Goal: Task Accomplishment & Management: Complete application form

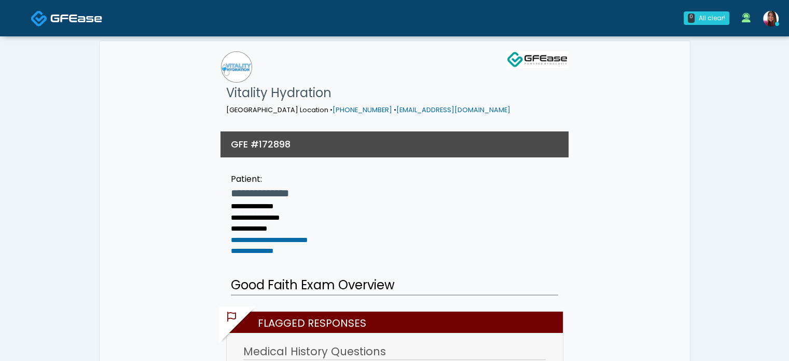
click at [86, 10] on span at bounding box center [76, 17] width 52 height 15
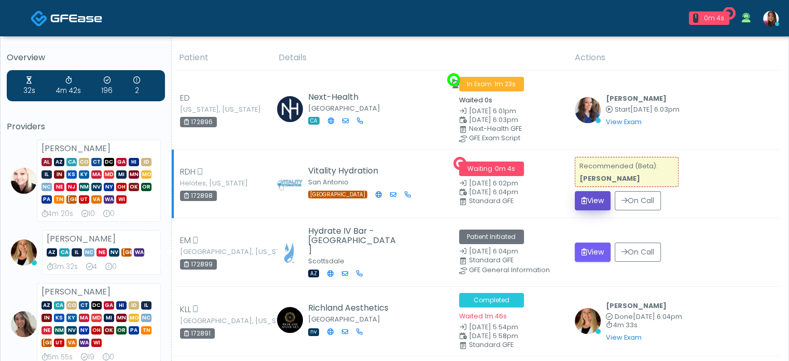
click at [588, 195] on button "View" at bounding box center [593, 200] width 36 height 19
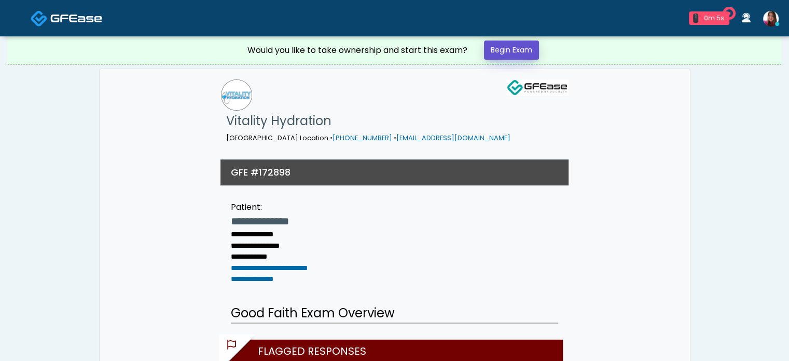
click at [505, 48] on link "Begin Exam" at bounding box center [511, 49] width 55 height 19
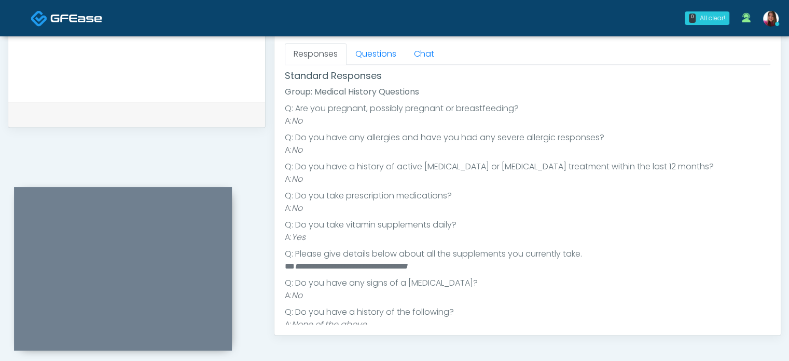
scroll to position [121, 0]
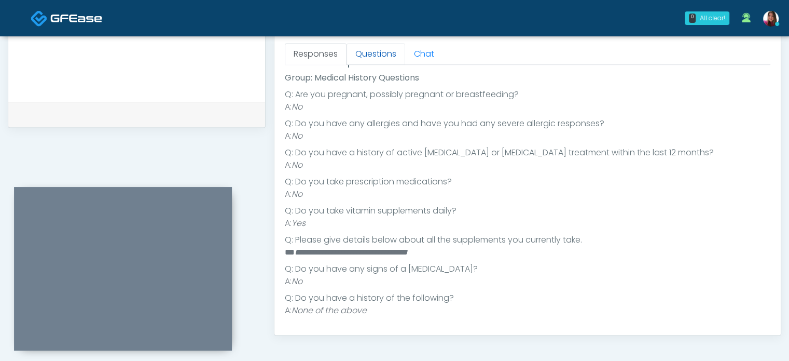
click at [378, 61] on link "Questions" at bounding box center [376, 54] width 59 height 22
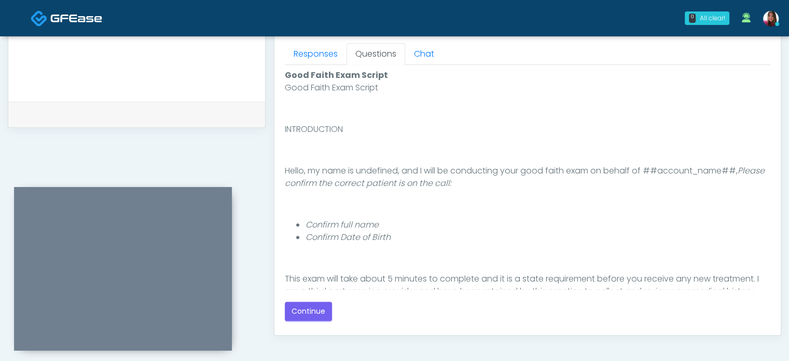
scroll to position [0, 0]
click at [318, 303] on button "Continue" at bounding box center [308, 311] width 47 height 19
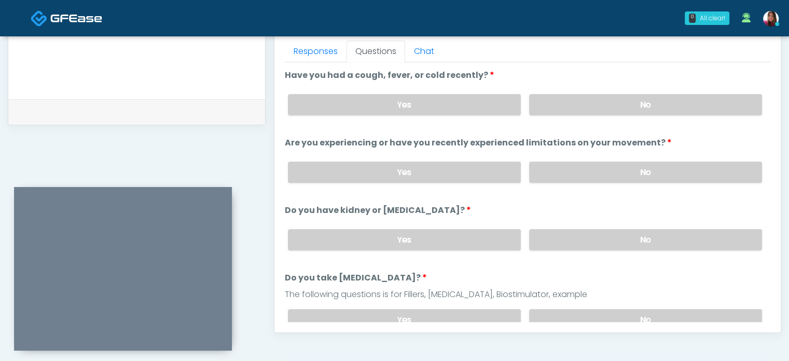
scroll to position [457, 0]
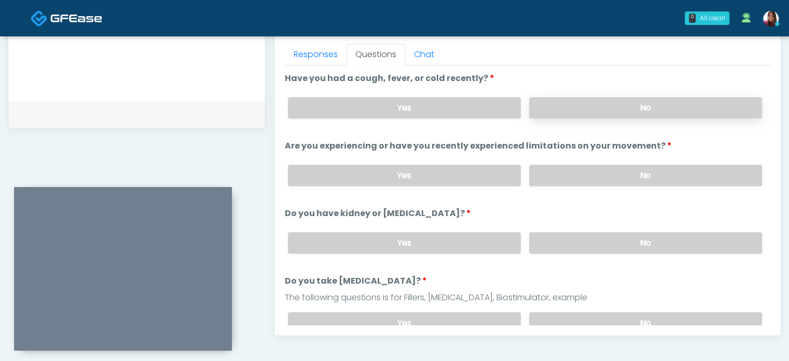
click at [667, 104] on label "No" at bounding box center [645, 107] width 233 height 21
click at [671, 176] on label "No" at bounding box center [645, 175] width 233 height 21
click at [683, 236] on label "No" at bounding box center [645, 242] width 233 height 21
click at [729, 317] on label "No" at bounding box center [645, 322] width 233 height 21
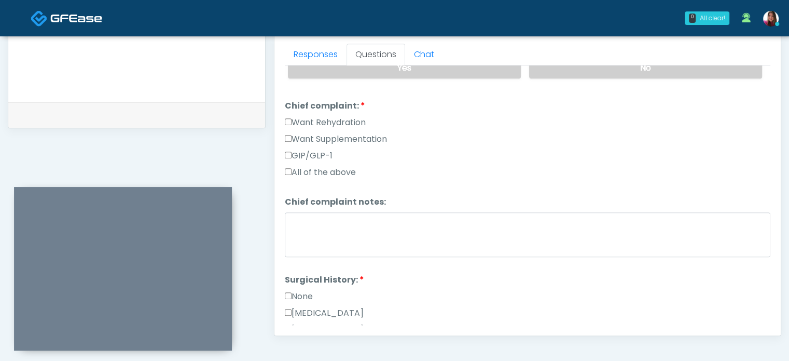
scroll to position [257, 0]
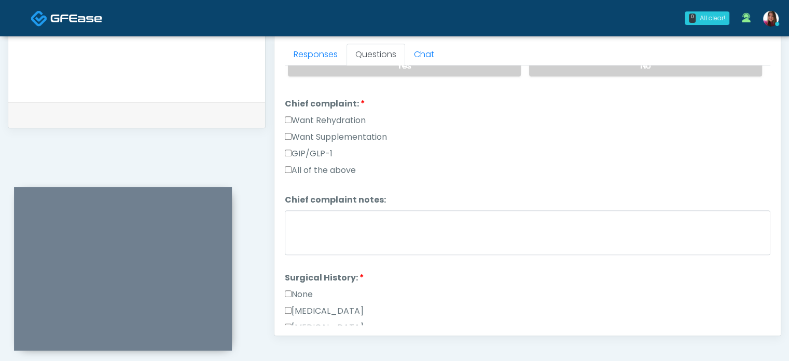
click at [336, 115] on label "Want Rehydration" at bounding box center [325, 120] width 81 height 12
click at [336, 133] on label "Want Supplementation" at bounding box center [336, 137] width 102 height 12
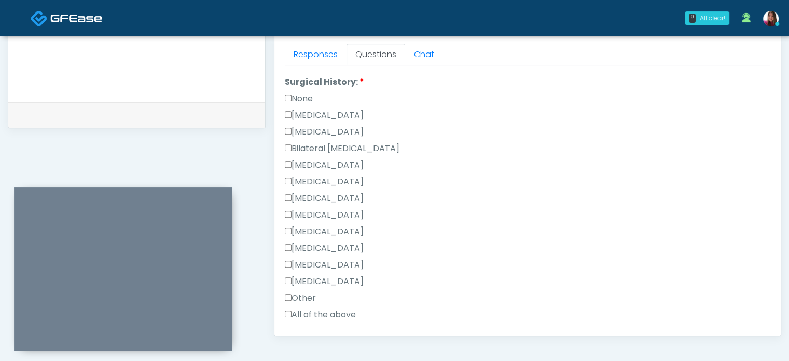
scroll to position [455, 0]
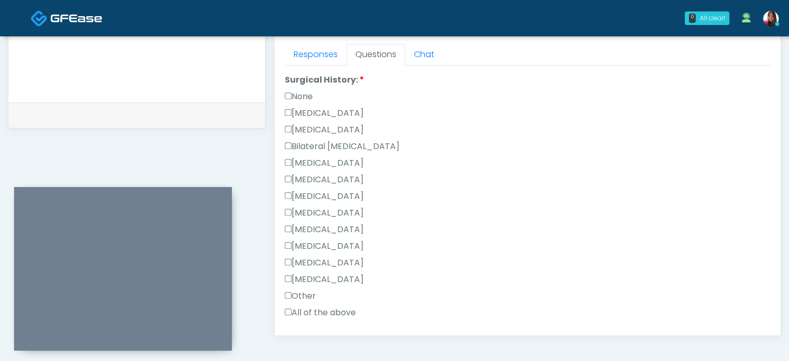
click at [304, 94] on label "None" at bounding box center [299, 96] width 28 height 12
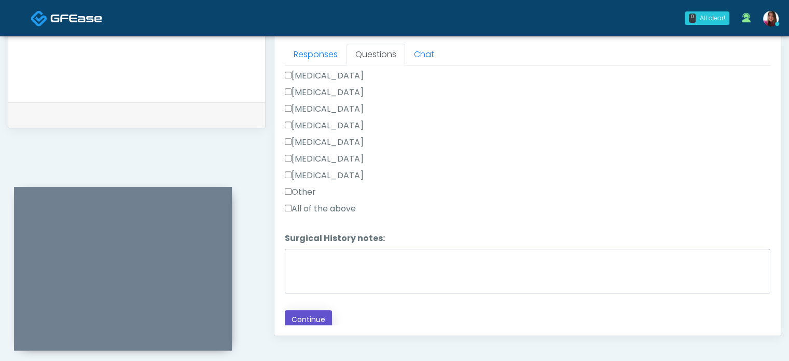
click at [299, 311] on button "Continue" at bounding box center [308, 319] width 47 height 19
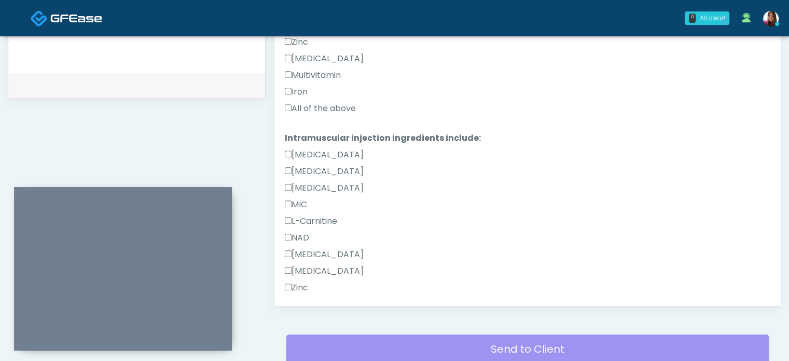
scroll to position [642, 0]
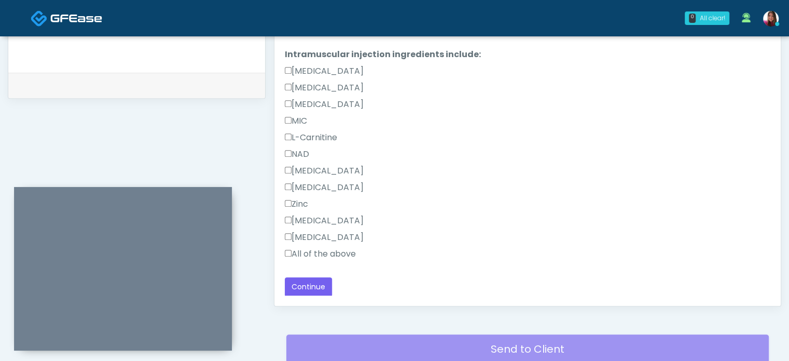
click at [307, 252] on label "All of the above" at bounding box center [320, 254] width 71 height 12
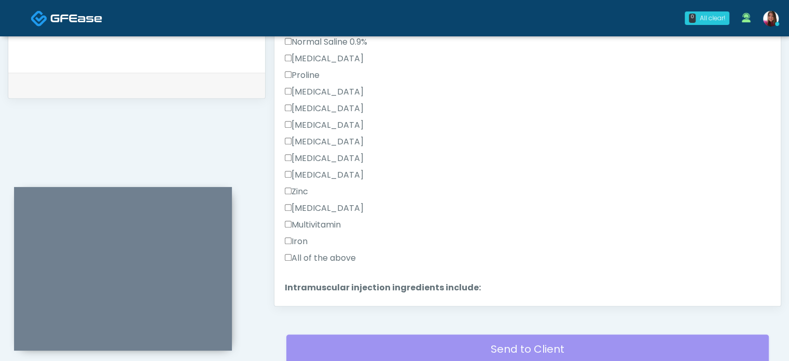
scroll to position [406, 0]
click at [304, 262] on label "All of the above" at bounding box center [320, 261] width 71 height 12
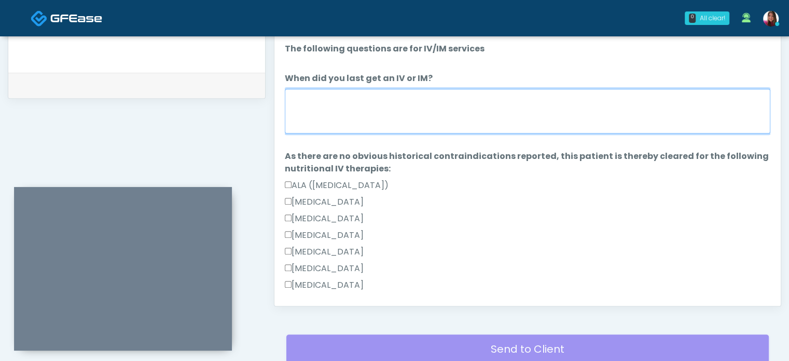
click at [446, 128] on textarea "When did you last get an IV or IM?" at bounding box center [528, 111] width 486 height 45
type textarea "**********"
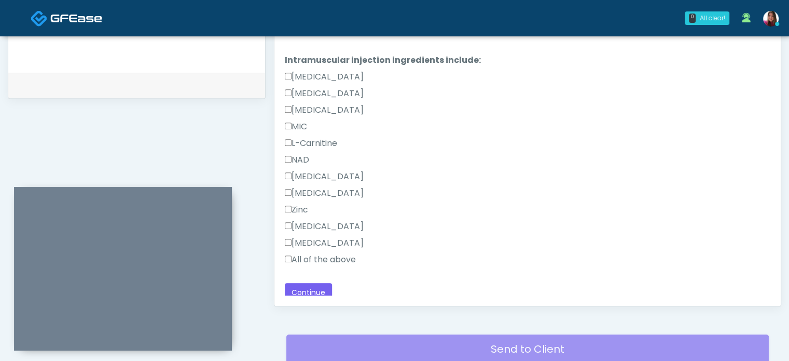
scroll to position [642, 0]
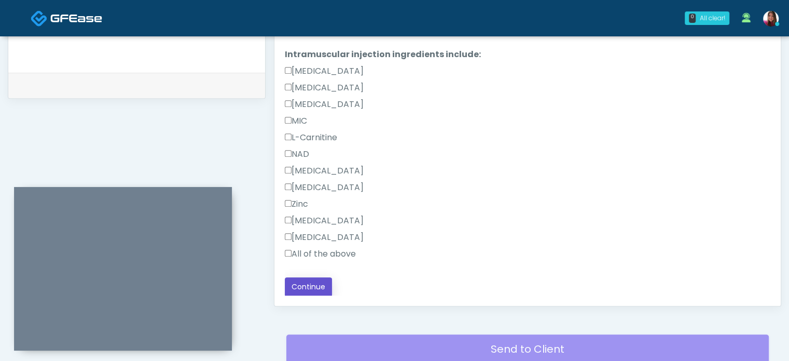
click at [300, 288] on button "Continue" at bounding box center [308, 286] width 47 height 19
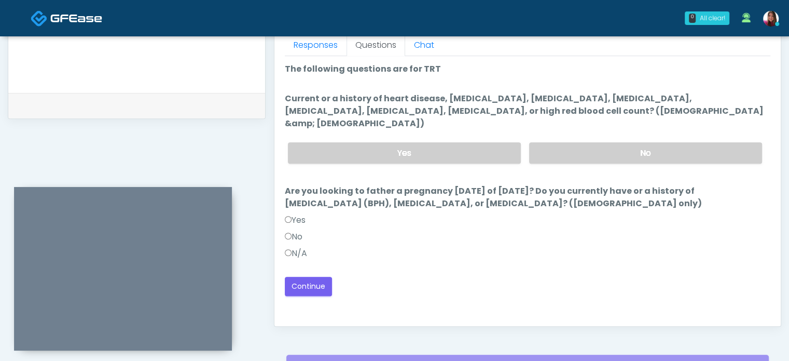
scroll to position [459, 0]
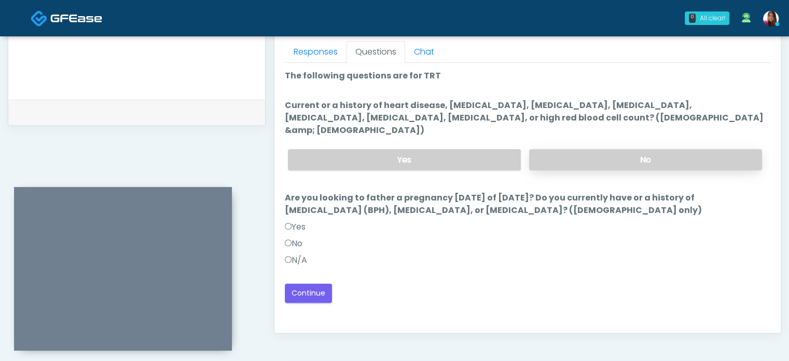
click at [571, 149] on label "No" at bounding box center [645, 159] width 233 height 21
click at [293, 237] on label "No" at bounding box center [294, 243] width 18 height 12
click at [297, 283] on button "Continue" at bounding box center [308, 292] width 47 height 19
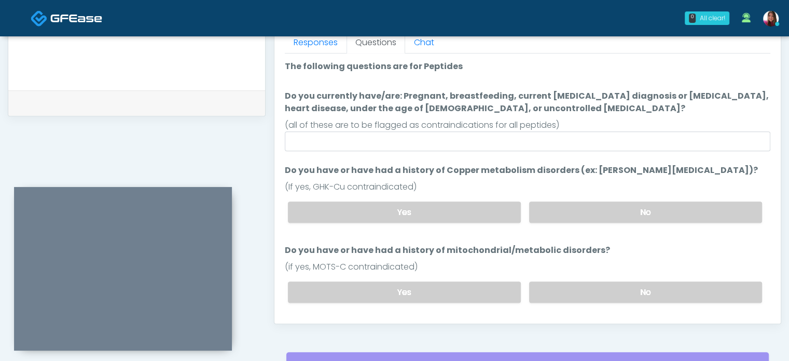
scroll to position [465, 0]
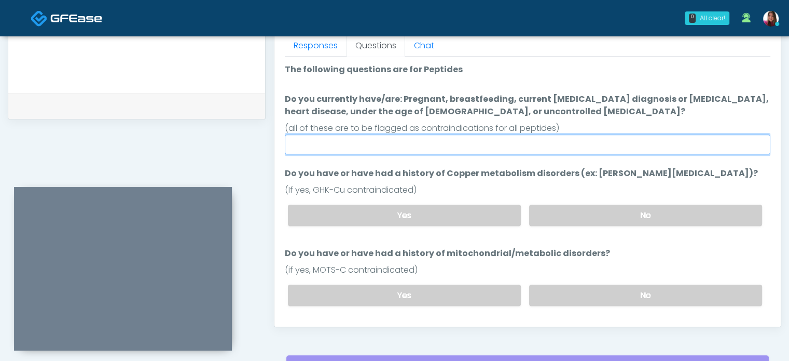
click at [403, 148] on input "Do you currently have/are: Pregnant, breastfeeding, current cancer diagnosis or…" at bounding box center [528, 144] width 486 height 20
type input "**"
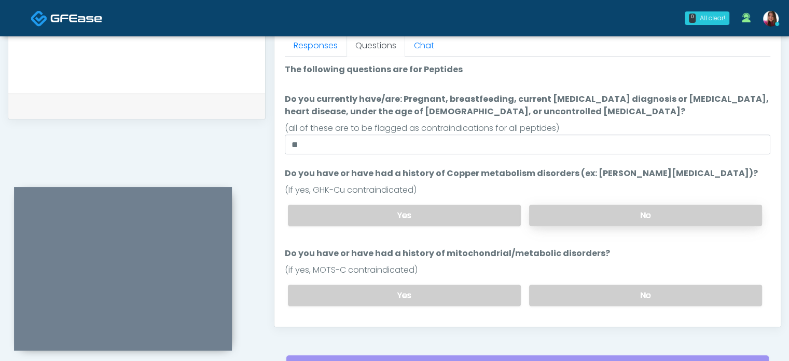
click at [615, 214] on label "No" at bounding box center [645, 214] width 233 height 21
click at [612, 293] on label "No" at bounding box center [645, 294] width 233 height 21
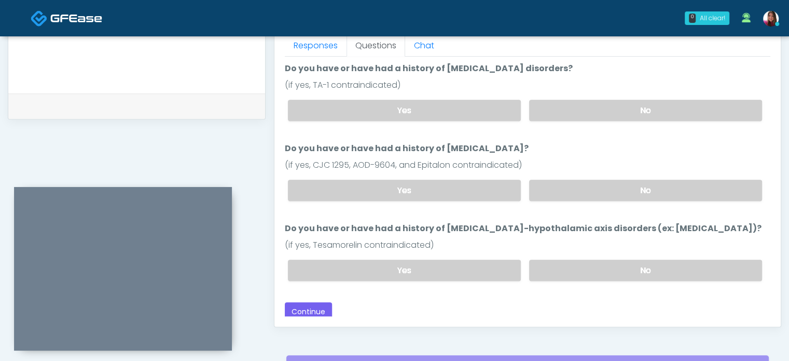
scroll to position [266, 0]
click at [606, 110] on label "No" at bounding box center [645, 109] width 233 height 21
click at [632, 192] on label "No" at bounding box center [645, 189] width 233 height 21
click at [615, 263] on label "No" at bounding box center [645, 268] width 233 height 21
click at [297, 301] on button "Continue" at bounding box center [308, 310] width 47 height 19
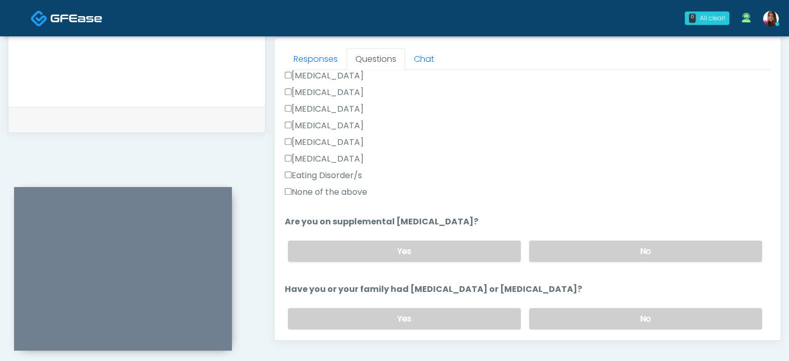
scroll to position [571, 0]
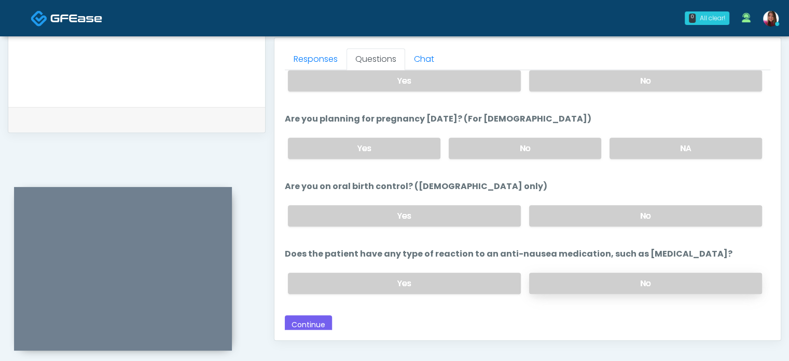
click at [579, 275] on label "No" at bounding box center [645, 282] width 233 height 21
click at [587, 76] on label "No" at bounding box center [645, 80] width 233 height 21
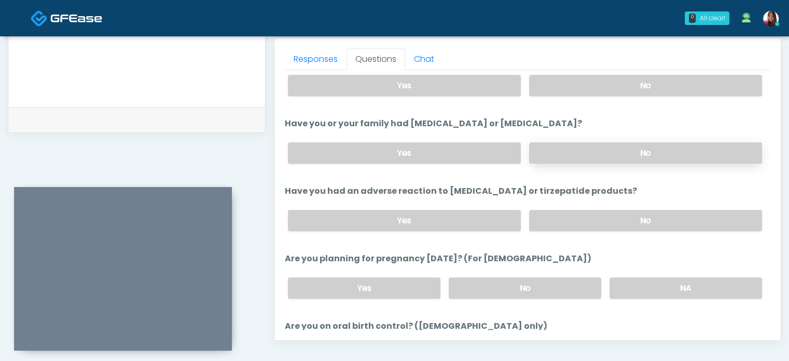
click at [582, 145] on label "No" at bounding box center [645, 152] width 233 height 21
click at [591, 93] on label "No" at bounding box center [645, 85] width 233 height 21
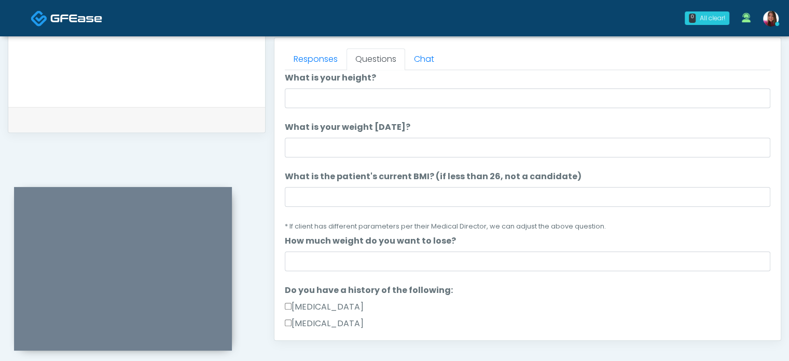
scroll to position [0, 0]
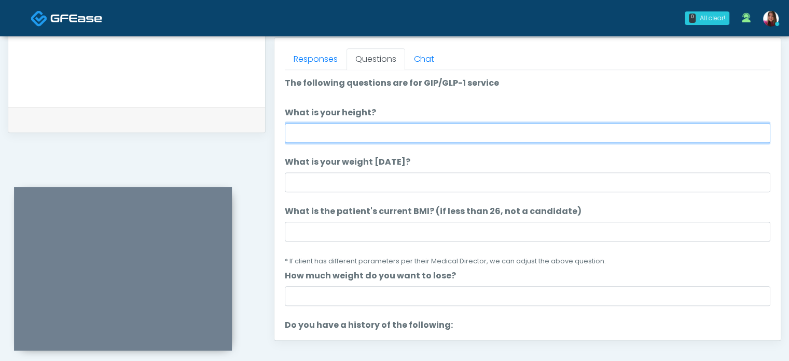
click at [304, 125] on input "What is your height?" at bounding box center [528, 133] width 486 height 20
type input "*****"
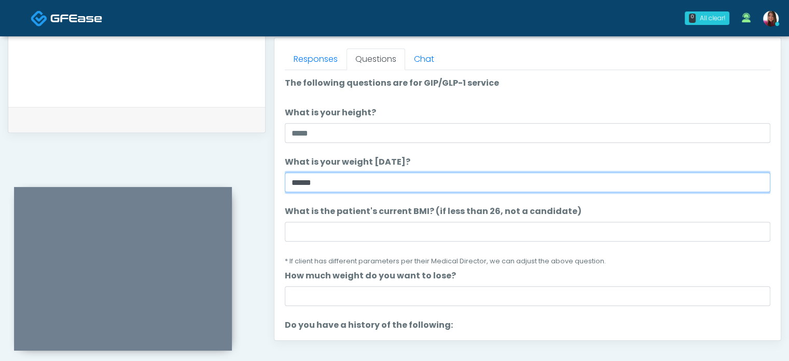
type input "******"
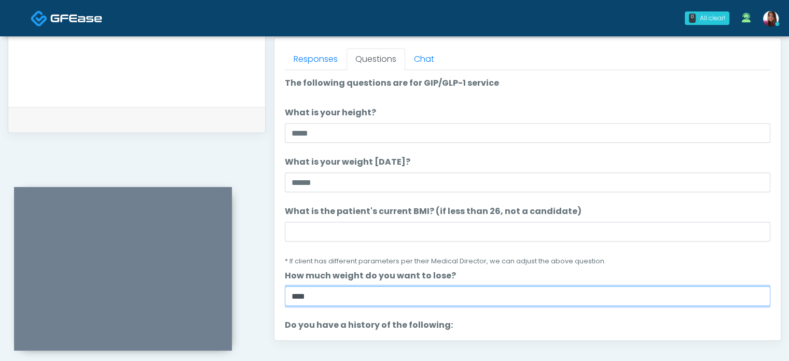
type input "****"
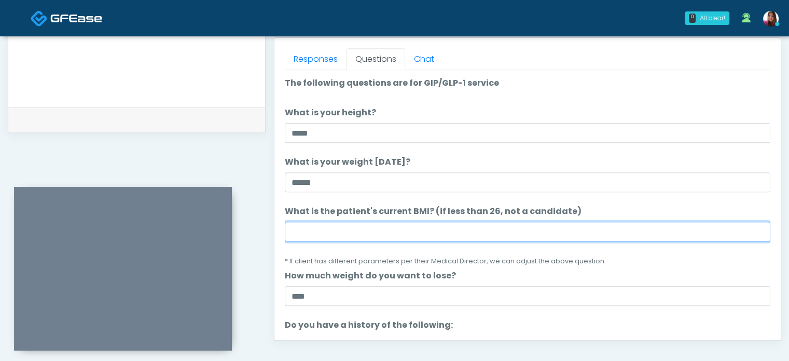
click at [351, 237] on input "What is the patient's current BMI? (if less than 26, not a candidate)" at bounding box center [528, 232] width 486 height 20
type input "****"
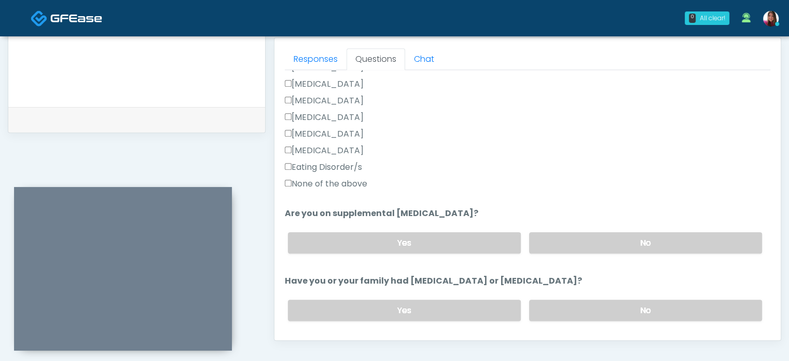
scroll to position [306, 0]
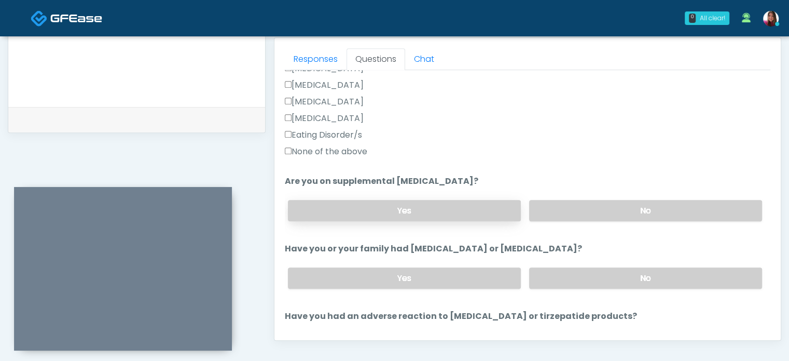
click at [415, 214] on label "Yes" at bounding box center [404, 210] width 233 height 21
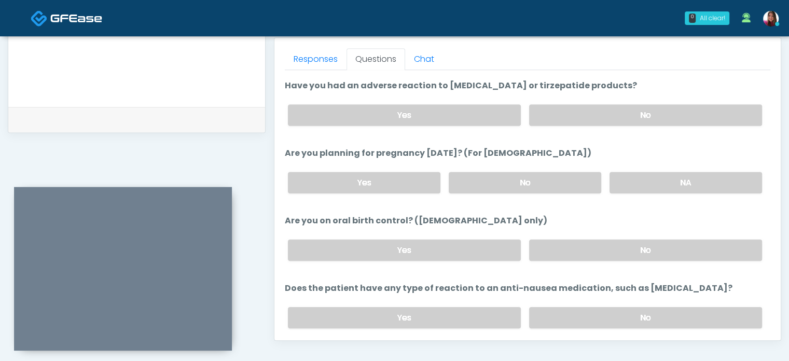
scroll to position [571, 0]
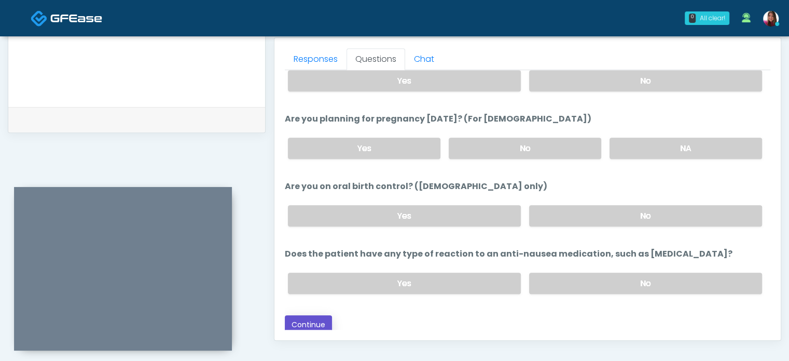
click at [320, 325] on button "Continue" at bounding box center [308, 324] width 47 height 19
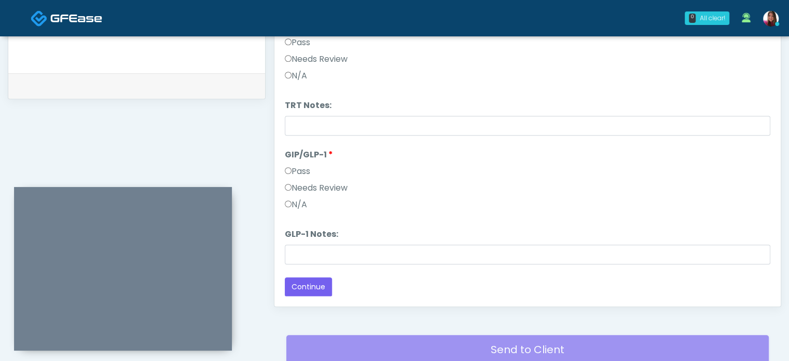
scroll to position [0, 0]
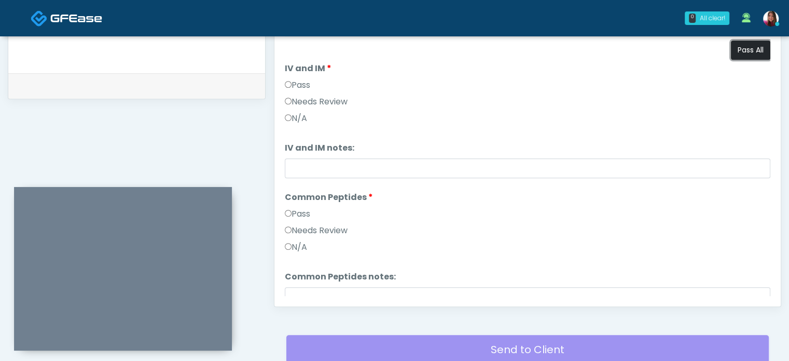
click at [750, 47] on button "Pass All" at bounding box center [750, 49] width 39 height 19
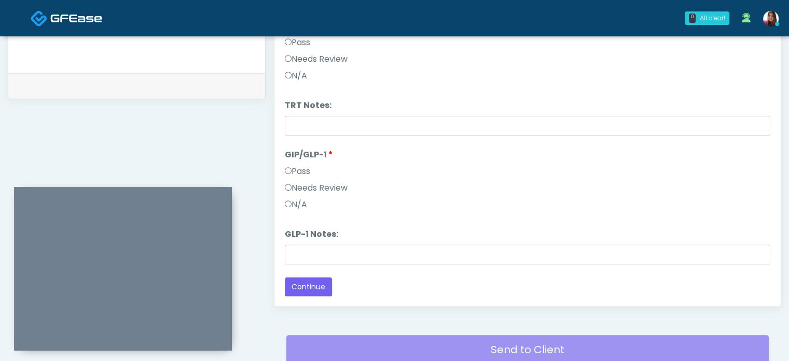
click at [310, 200] on div "N/A" at bounding box center [528, 206] width 486 height 17
click at [302, 204] on label "N/A" at bounding box center [296, 204] width 22 height 12
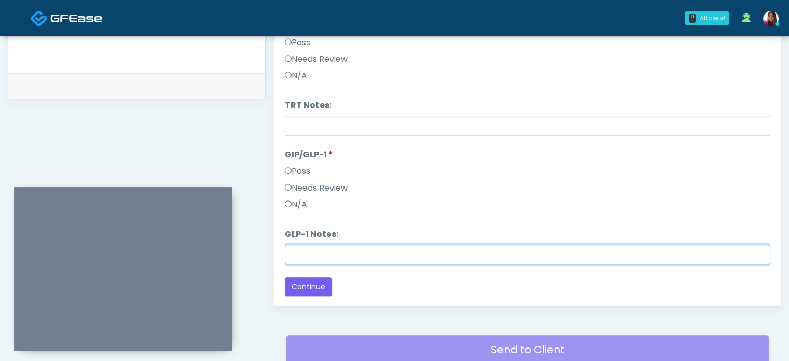
click at [372, 246] on input "GLP-1 Notes:" at bounding box center [528, 254] width 486 height 20
type input "**********"
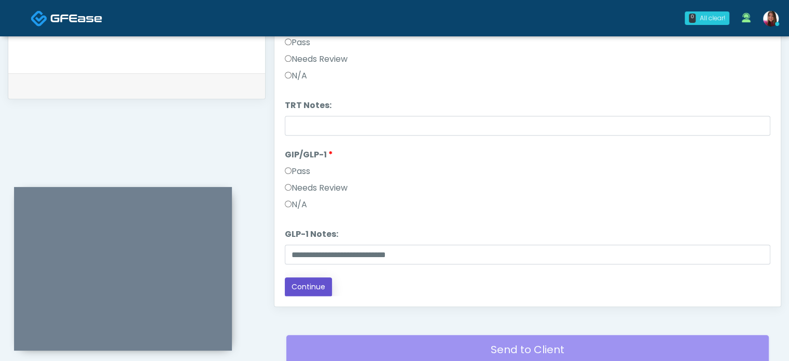
click at [315, 284] on button "Continue" at bounding box center [308, 286] width 47 height 19
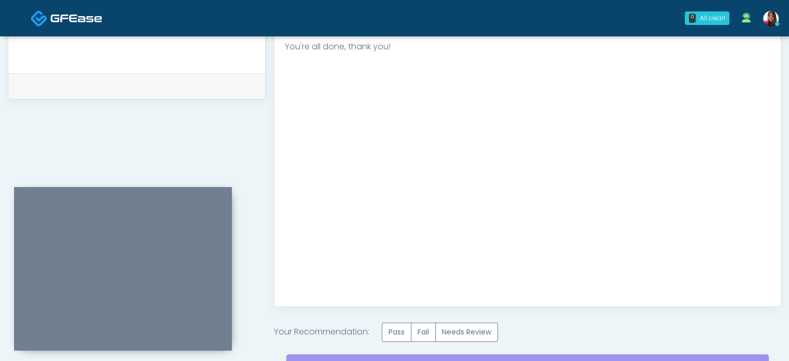
scroll to position [588, 0]
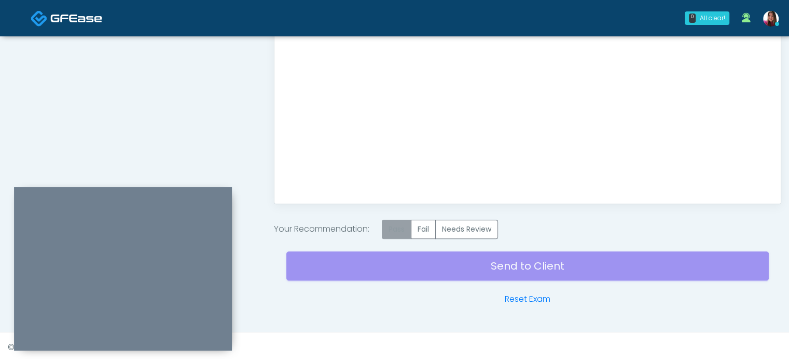
click at [389, 225] on label "Pass" at bounding box center [397, 229] width 30 height 19
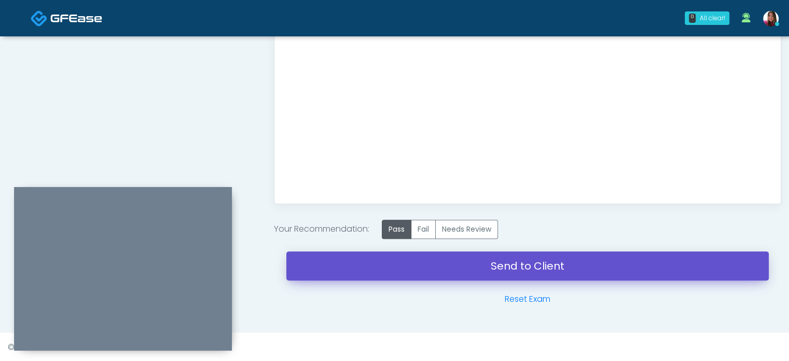
drag, startPoint x: 569, startPoint y: 268, endPoint x: 444, endPoint y: 44, distance: 256.5
click at [569, 268] on link "Send to Client" at bounding box center [527, 265] width 483 height 29
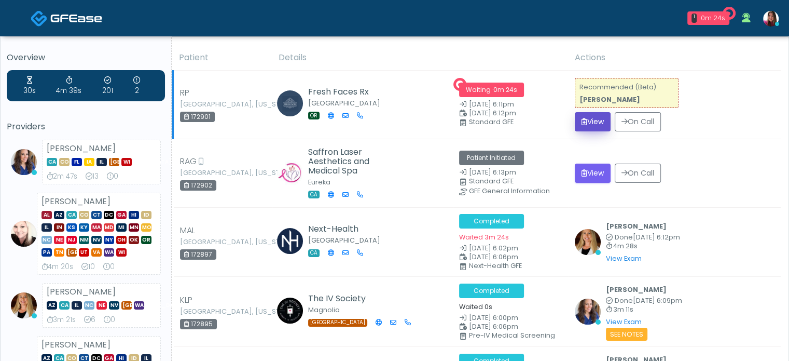
click at [600, 120] on button "View" at bounding box center [593, 121] width 36 height 19
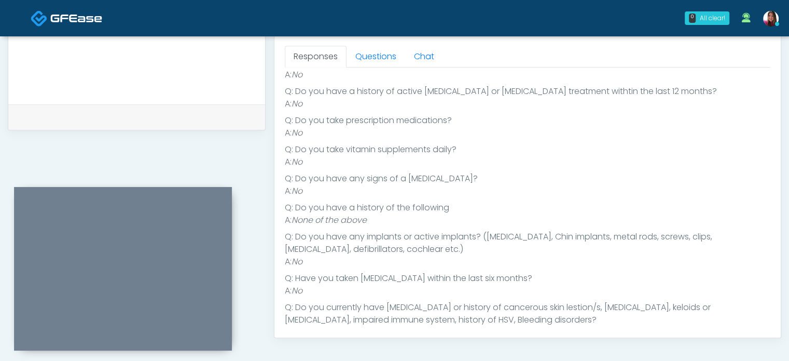
scroll to position [154, 0]
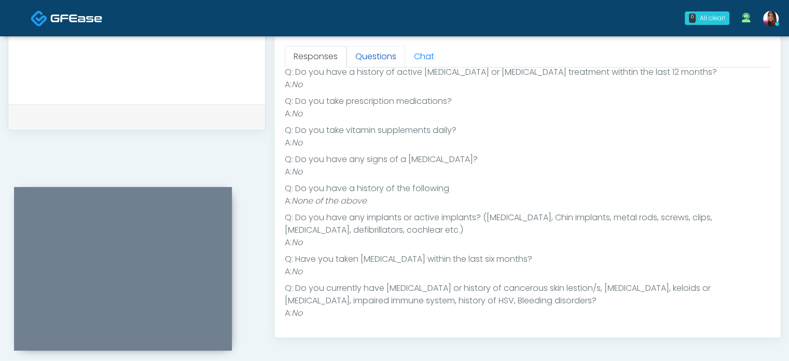
click at [372, 47] on link "Questions" at bounding box center [376, 57] width 59 height 22
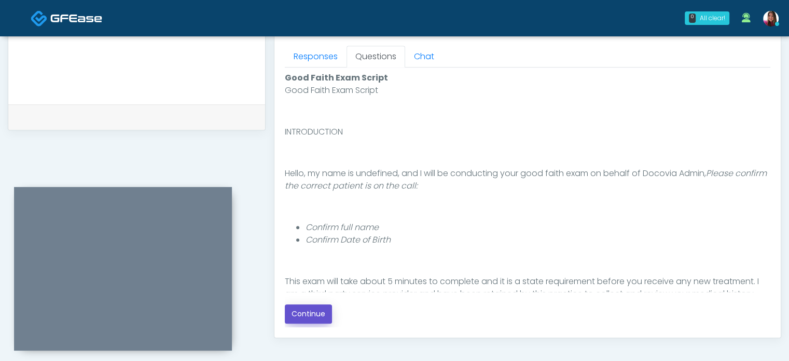
click at [318, 314] on button "Continue" at bounding box center [308, 313] width 47 height 19
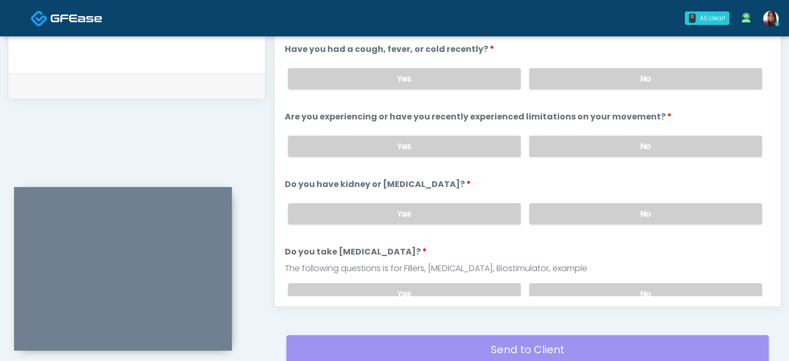
scroll to position [483, 0]
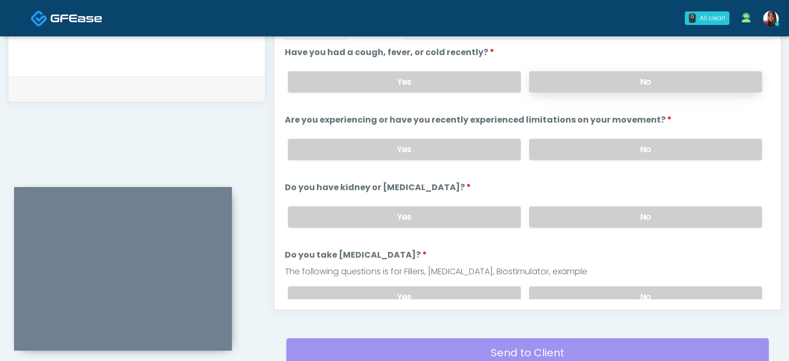
click at [679, 81] on label "No" at bounding box center [645, 81] width 233 height 21
click at [682, 157] on label "No" at bounding box center [645, 149] width 233 height 21
click at [683, 215] on label "No" at bounding box center [645, 216] width 233 height 21
click at [677, 292] on label "No" at bounding box center [645, 296] width 233 height 21
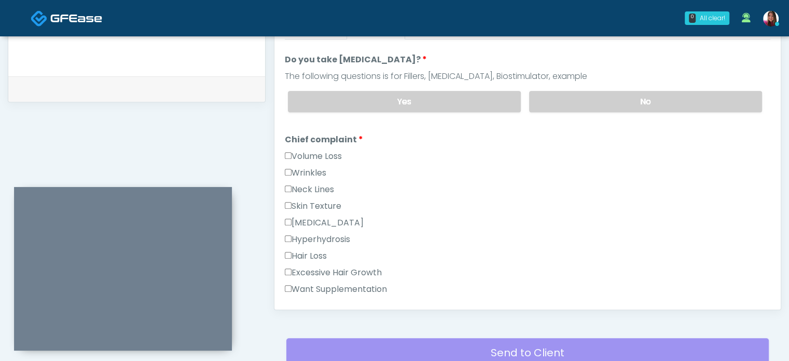
scroll to position [236, 0]
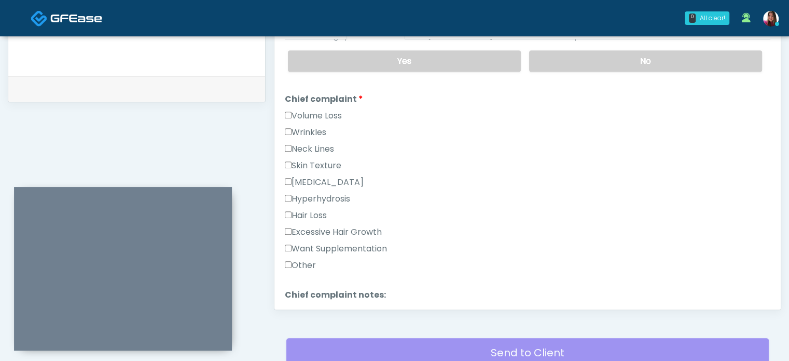
click at [304, 129] on label "Wrinkles" at bounding box center [306, 132] width 42 height 12
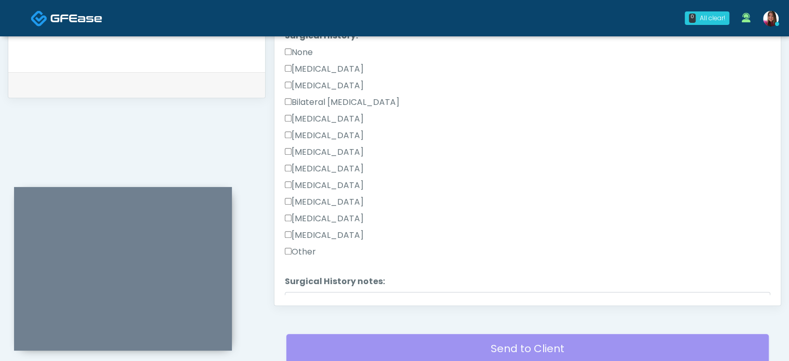
scroll to position [566, 0]
click at [295, 49] on label "None" at bounding box center [299, 55] width 28 height 12
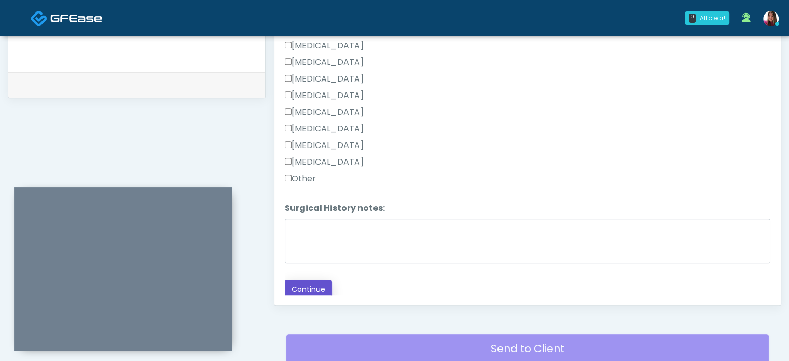
click at [306, 287] on button "Continue" at bounding box center [308, 289] width 47 height 19
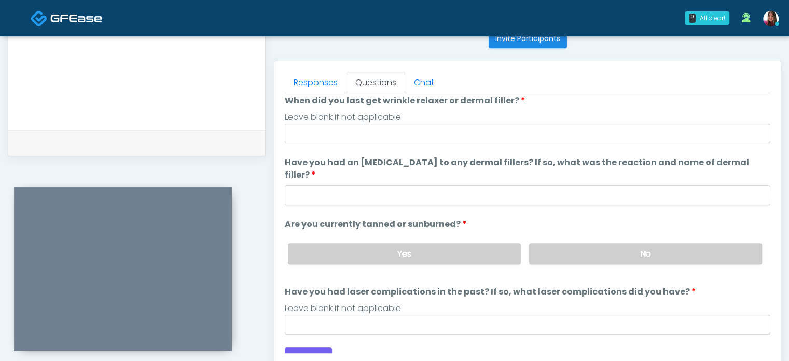
scroll to position [0, 0]
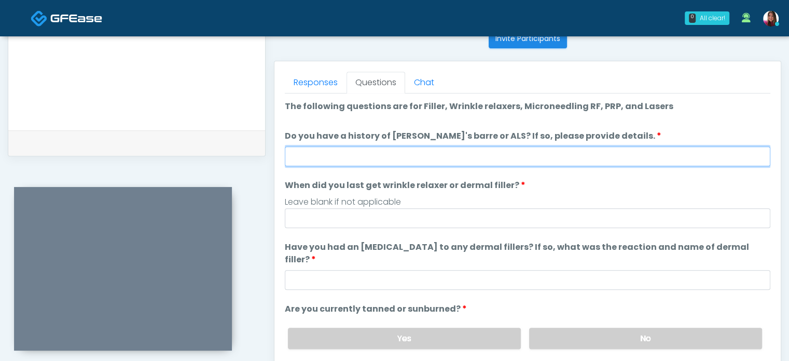
click at [336, 156] on input "Do you have a history of [PERSON_NAME]'s barre or ALS? If so, please provide de…" at bounding box center [528, 156] width 486 height 20
type input "**"
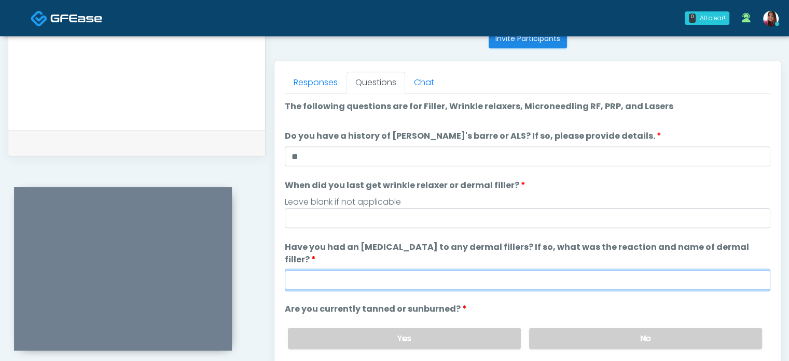
click at [325, 270] on input "Have you had an allergic response to any dermal fillers? If so, what was the re…" at bounding box center [528, 280] width 486 height 20
type input "**"
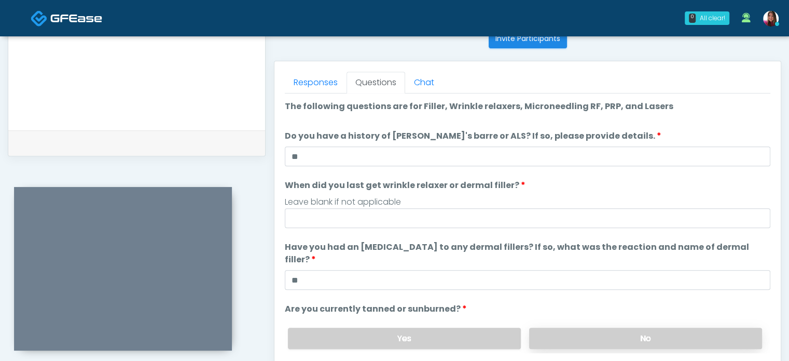
click at [580, 327] on label "No" at bounding box center [645, 337] width 233 height 21
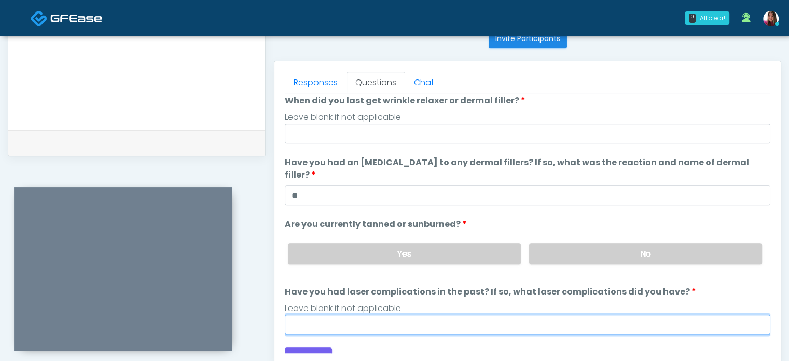
click at [354, 315] on input "Have you had laser complications in the past? If so, what laser complications d…" at bounding box center [528, 324] width 486 height 20
type input "**"
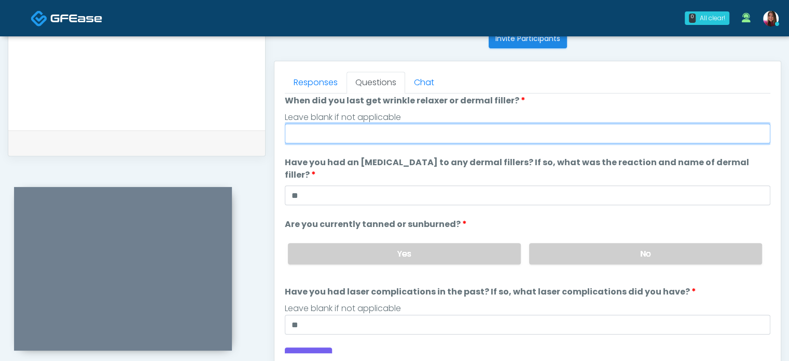
click at [339, 128] on input "When did you last get wrinkle relaxer or dermal filler?" at bounding box center [528, 134] width 486 height 20
type input "**********"
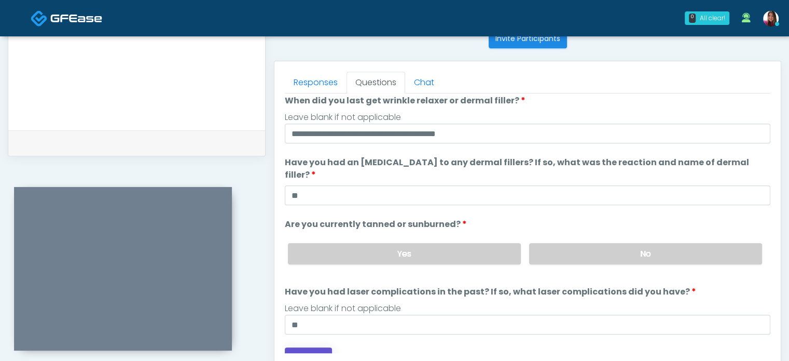
click at [316, 347] on button "Continue" at bounding box center [308, 356] width 47 height 19
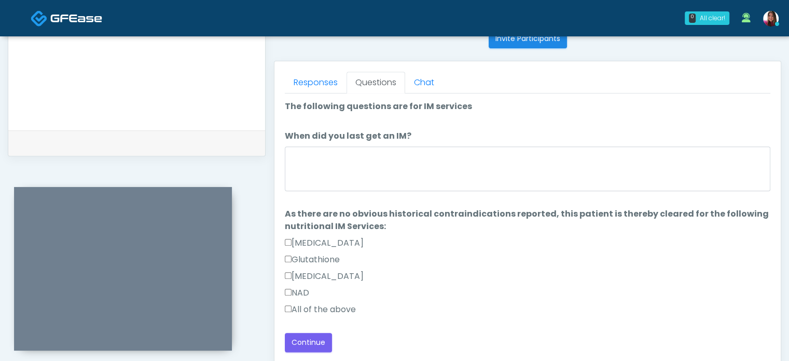
scroll to position [0, 0]
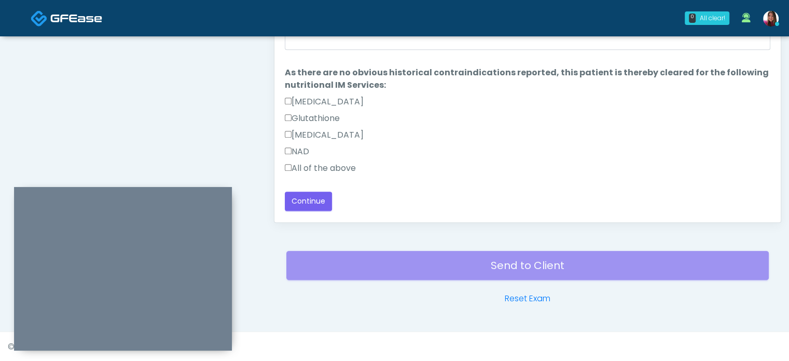
click at [311, 163] on label "All of the above" at bounding box center [320, 168] width 71 height 12
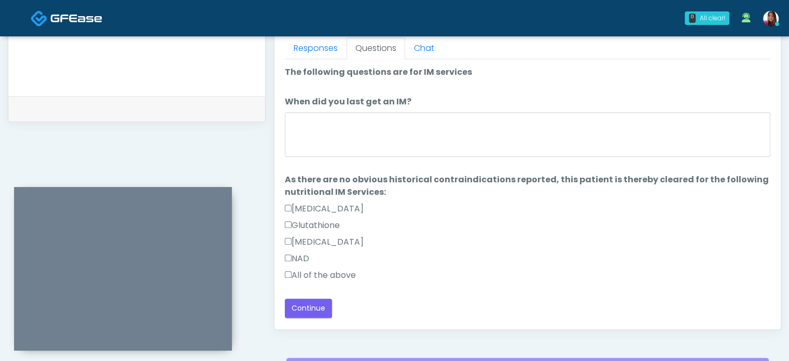
scroll to position [461, 0]
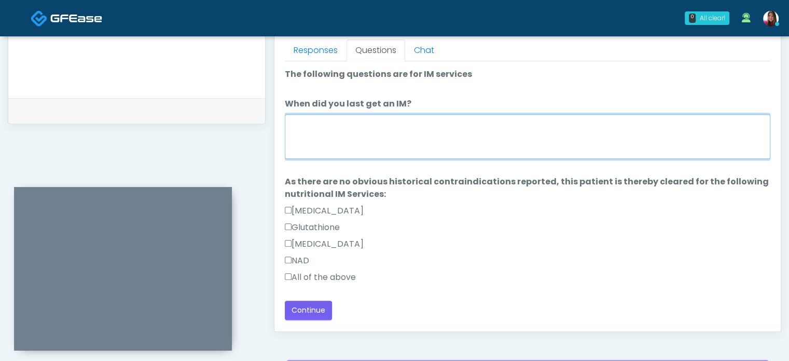
click at [379, 145] on textarea "When did you last get an IM?" at bounding box center [528, 136] width 486 height 45
type textarea "**********"
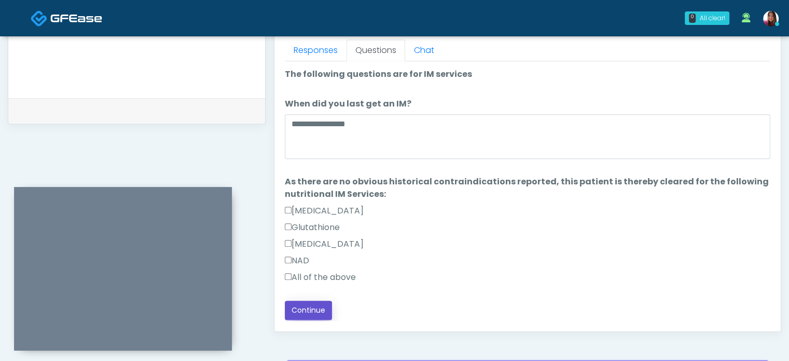
click at [316, 305] on button "Continue" at bounding box center [308, 309] width 47 height 19
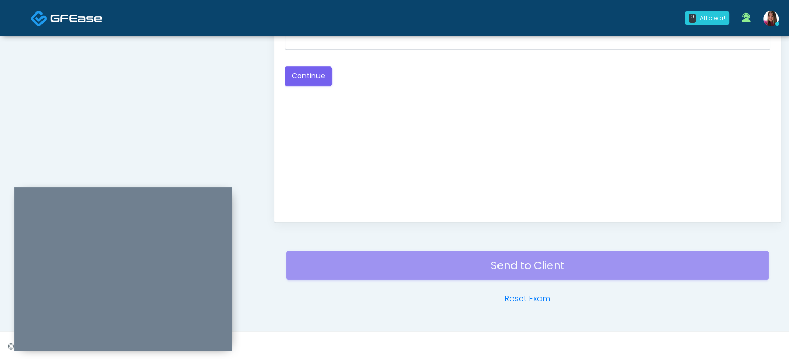
scroll to position [463, 0]
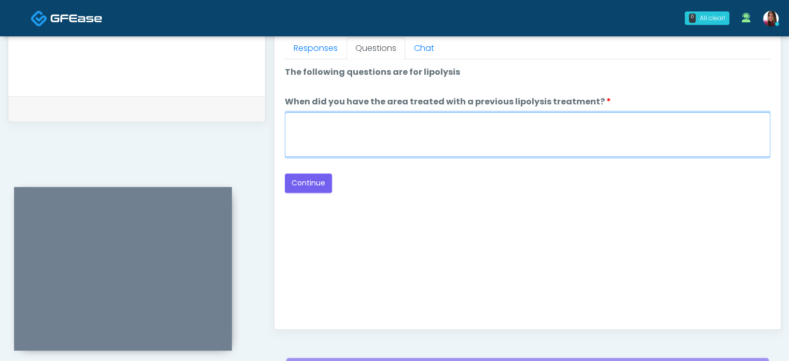
click at [404, 140] on textarea "When did you have the area treated with a previous lipolysis treatment?" at bounding box center [528, 134] width 486 height 45
type textarea "*****"
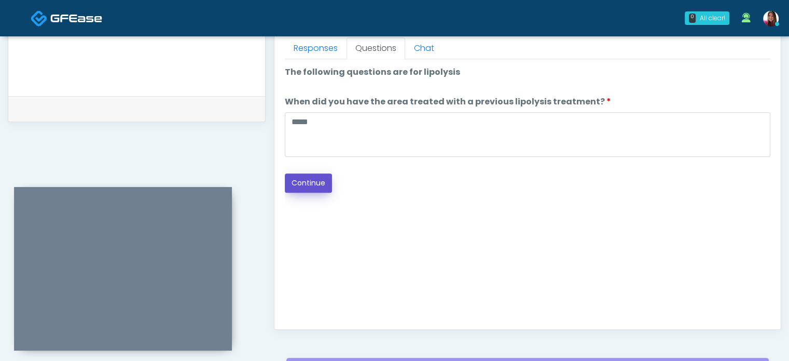
click at [293, 178] on button "Continue" at bounding box center [308, 182] width 47 height 19
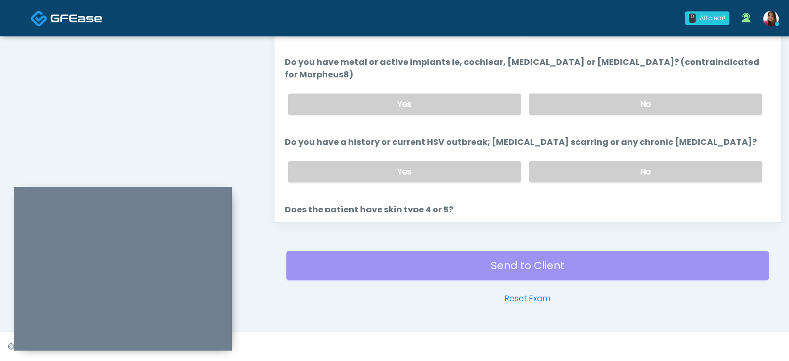
scroll to position [478, 0]
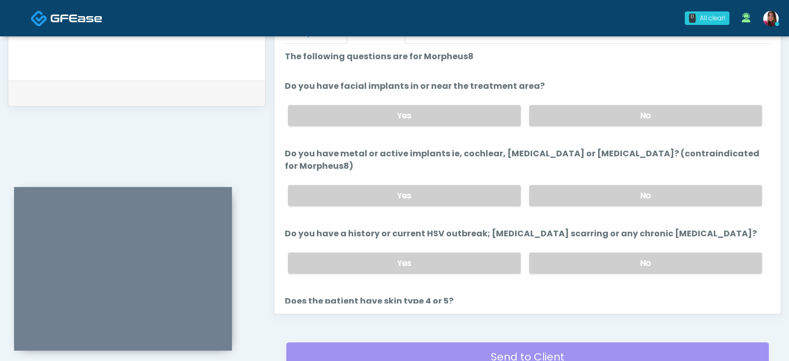
click at [576, 102] on div "Yes No" at bounding box center [525, 116] width 491 height 38
click at [585, 120] on label "No" at bounding box center [645, 115] width 233 height 21
click at [584, 185] on label "No" at bounding box center [645, 195] width 233 height 21
click at [579, 252] on label "No" at bounding box center [645, 262] width 233 height 21
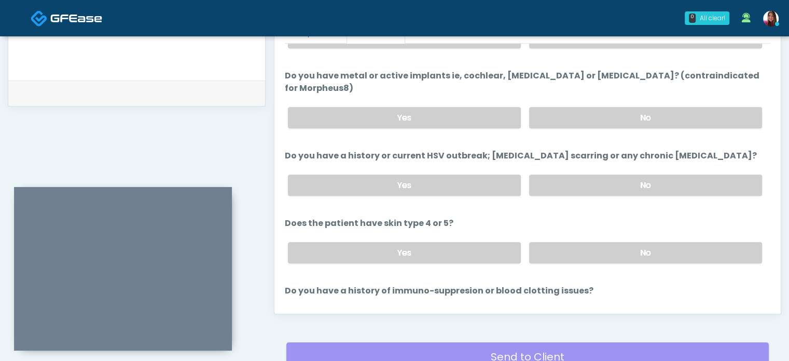
scroll to position [129, 0]
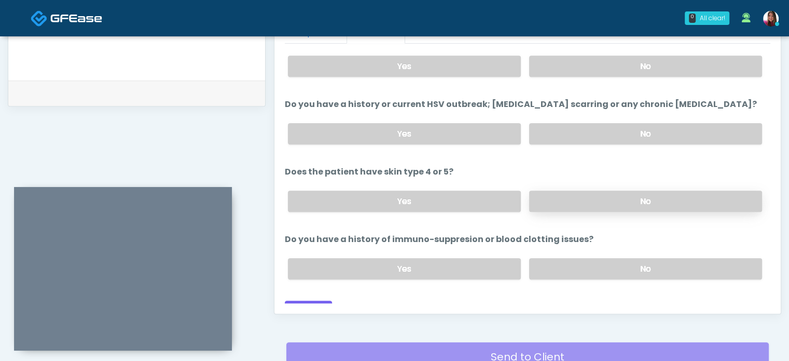
click at [611, 190] on label "No" at bounding box center [645, 200] width 233 height 21
click at [574, 258] on label "No" at bounding box center [645, 268] width 233 height 21
click at [311, 300] on button "Continue" at bounding box center [308, 309] width 47 height 19
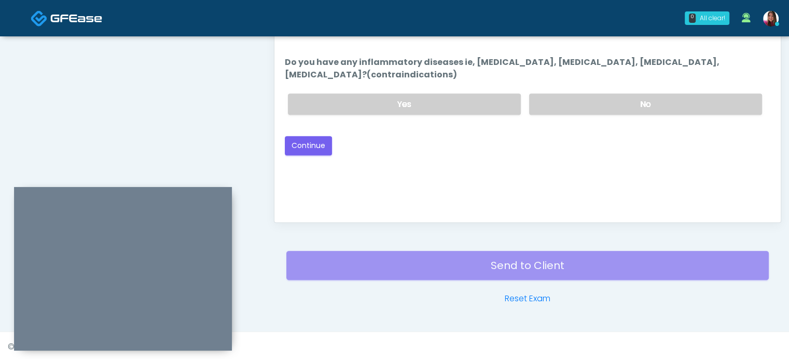
scroll to position [464, 0]
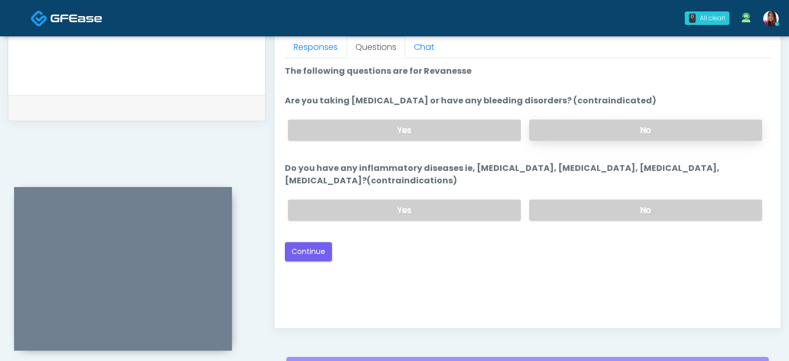
click at [551, 138] on label "No" at bounding box center [645, 129] width 233 height 21
click at [562, 205] on label "No" at bounding box center [645, 209] width 233 height 21
click at [317, 249] on button "Continue" at bounding box center [308, 251] width 47 height 19
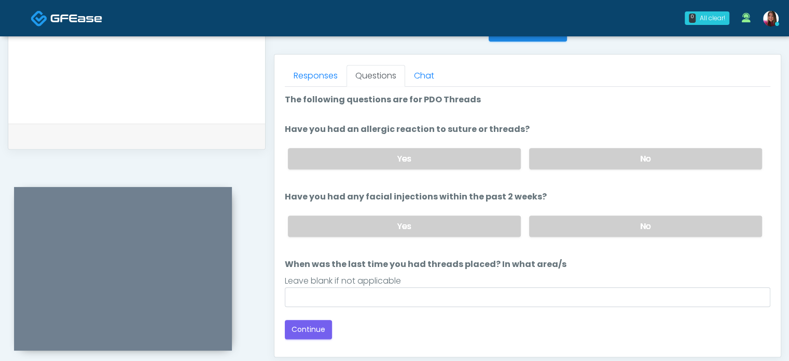
scroll to position [427, 0]
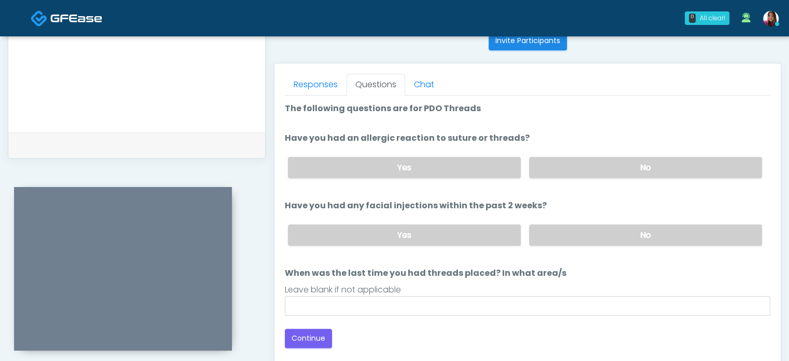
click at [606, 177] on div "Yes No" at bounding box center [525, 167] width 491 height 38
click at [615, 167] on label "No" at bounding box center [645, 167] width 233 height 21
click at [606, 233] on label "No" at bounding box center [645, 234] width 233 height 21
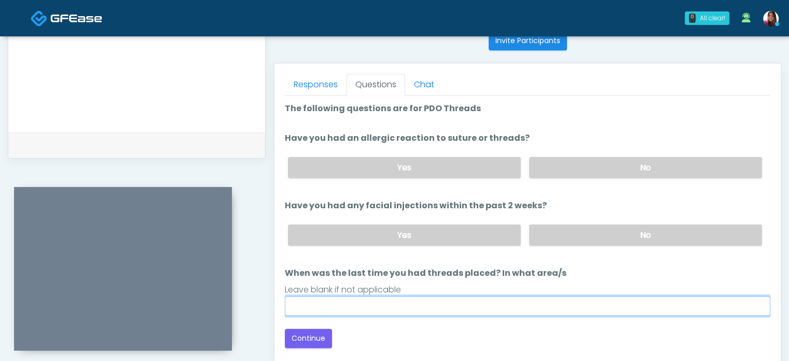
click at [355, 307] on input "When was the last time you had threads placed? In what area/s" at bounding box center [528, 306] width 486 height 20
type input "*****"
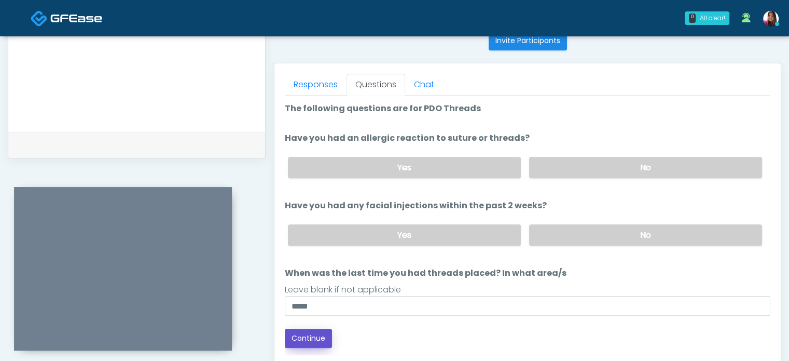
click at [300, 331] on button "Continue" at bounding box center [308, 337] width 47 height 19
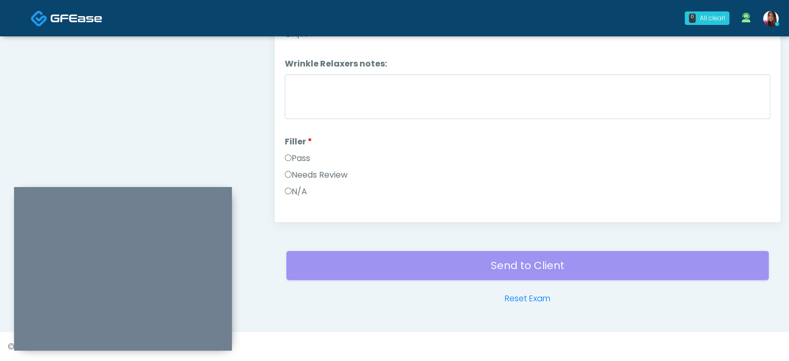
scroll to position [472, 0]
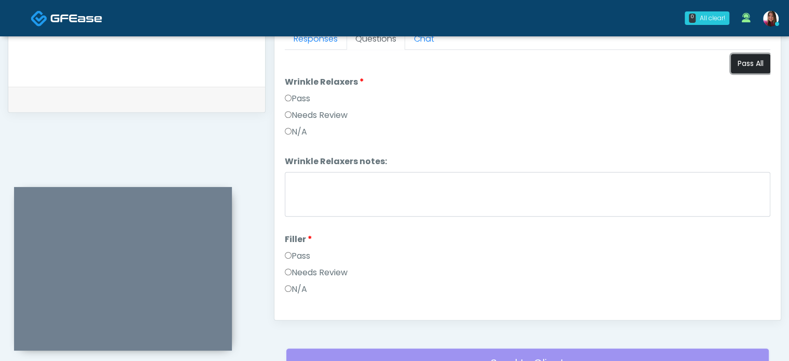
click at [742, 59] on button "Pass All" at bounding box center [750, 63] width 39 height 19
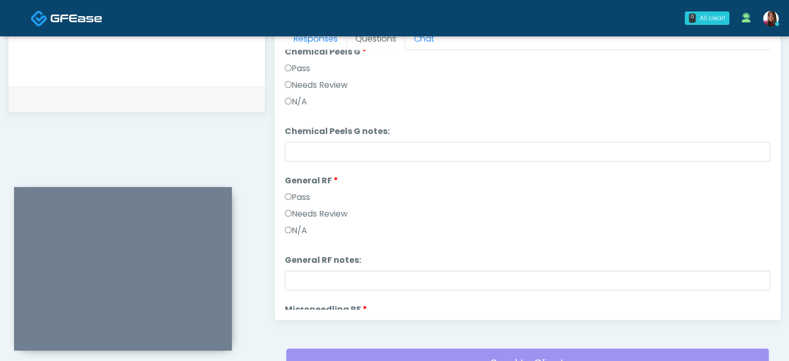
scroll to position [1755, 0]
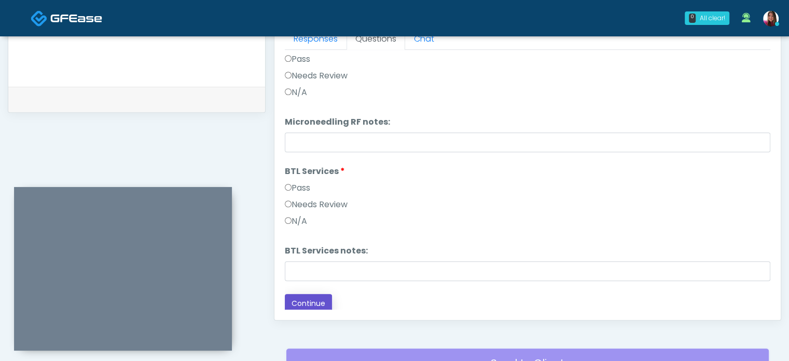
click at [322, 296] on button "Continue" at bounding box center [308, 303] width 47 height 19
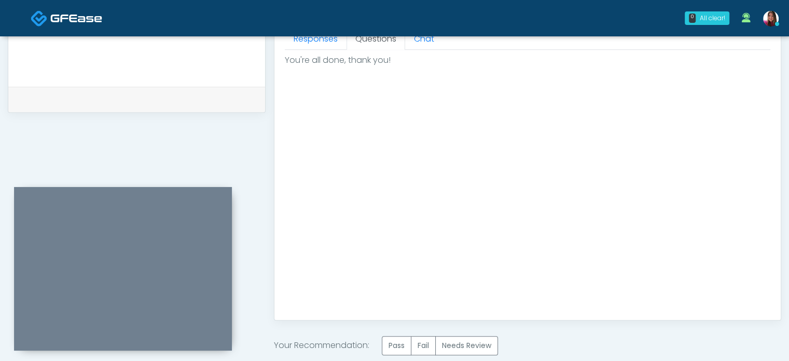
scroll to position [588, 0]
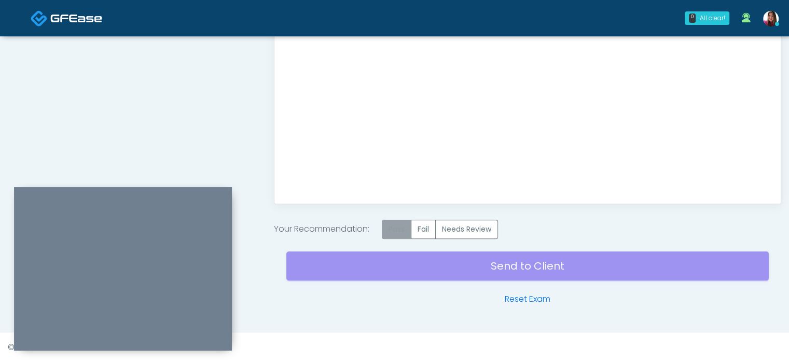
click at [403, 229] on label "Pass" at bounding box center [397, 229] width 30 height 19
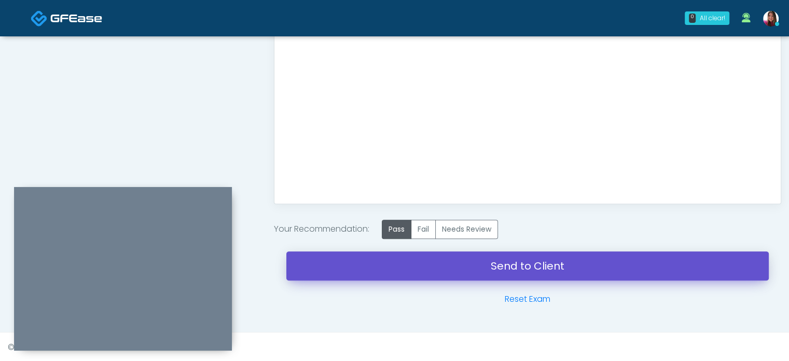
click at [602, 261] on link "Send to Client" at bounding box center [527, 265] width 483 height 29
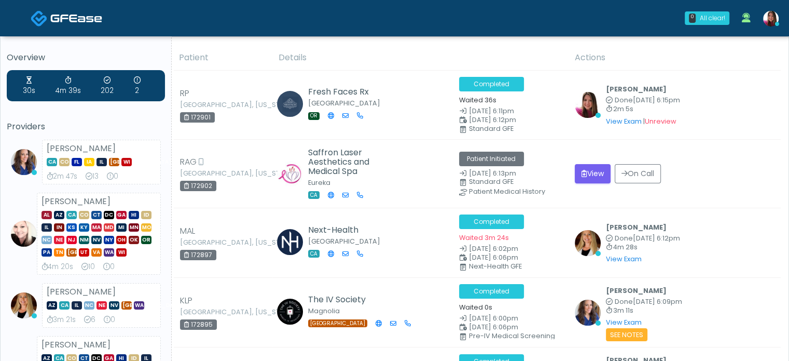
drag, startPoint x: 0, startPoint y: 0, endPoint x: 797, endPoint y: -10, distance: 796.7
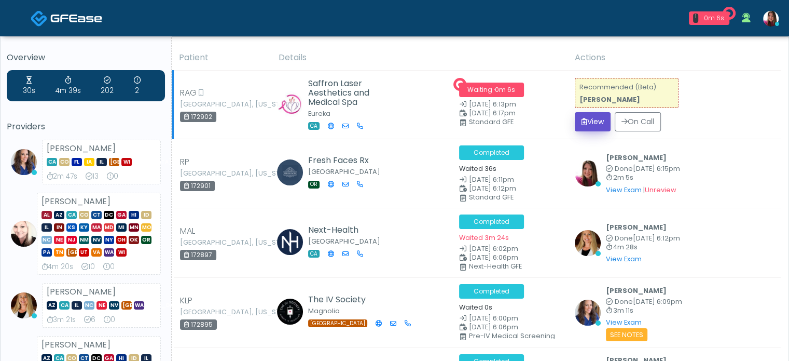
click at [595, 120] on button "View" at bounding box center [593, 121] width 36 height 19
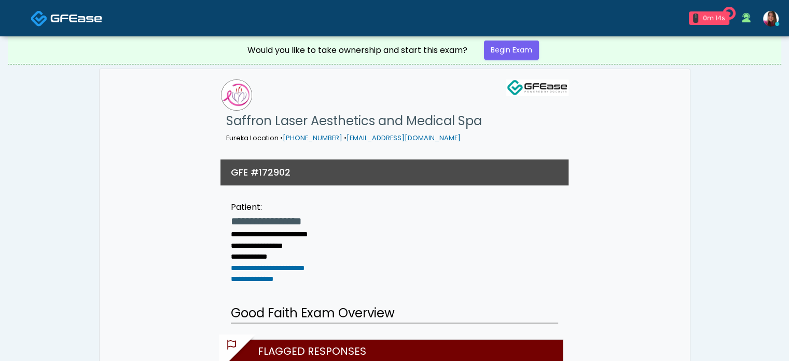
drag, startPoint x: 793, startPoint y: 27, endPoint x: 793, endPoint y: 7, distance: 19.7
click at [40, 16] on img at bounding box center [39, 18] width 17 height 17
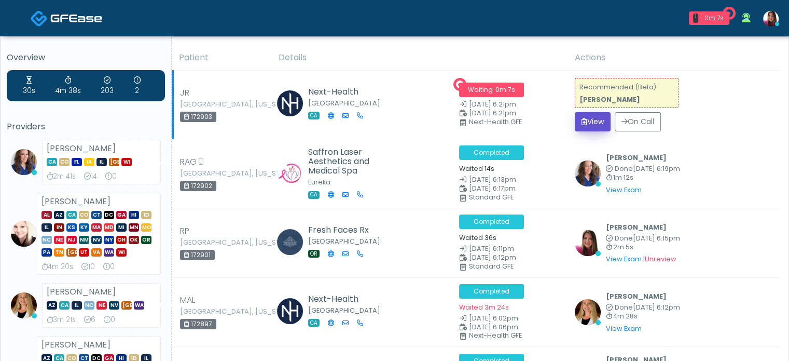
click at [582, 123] on icon "submit" at bounding box center [585, 121] width 6 height 7
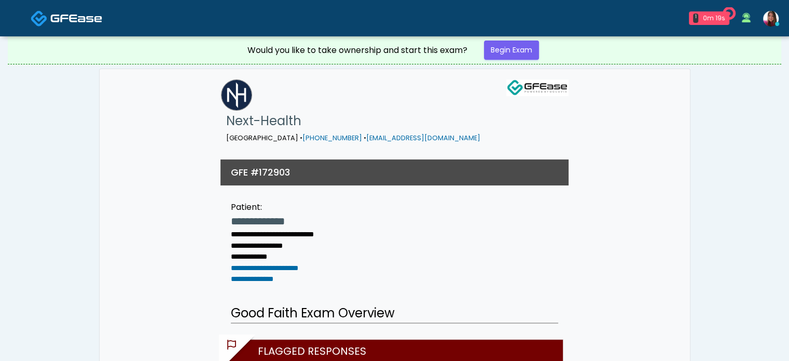
click at [79, 17] on img at bounding box center [76, 18] width 52 height 10
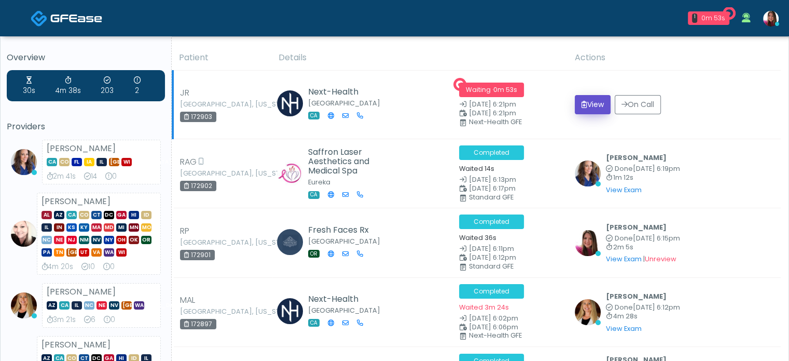
click at [594, 103] on button "View" at bounding box center [593, 104] width 36 height 19
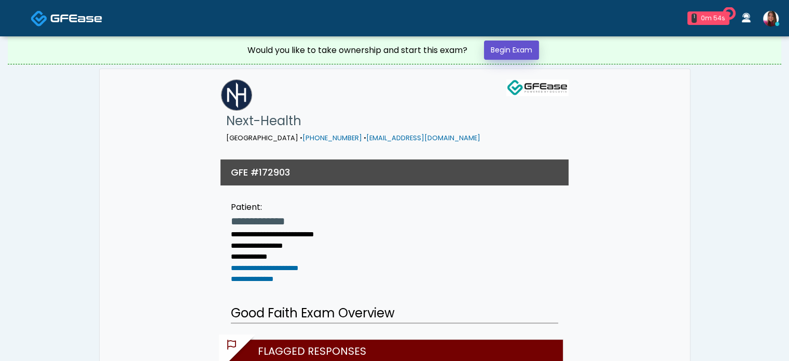
click at [521, 46] on link "Begin Exam" at bounding box center [511, 49] width 55 height 19
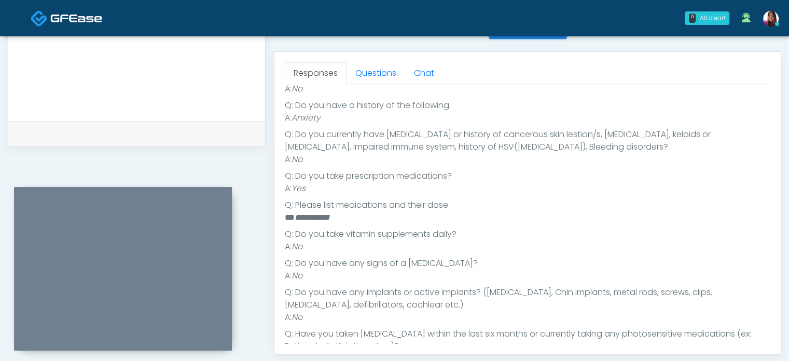
scroll to position [275, 0]
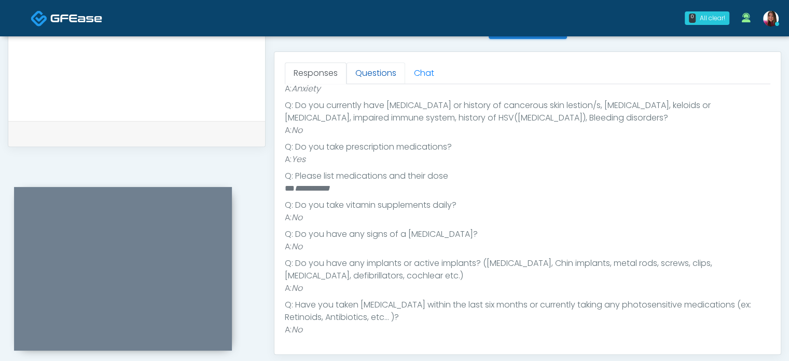
click at [356, 74] on link "Questions" at bounding box center [376, 73] width 59 height 22
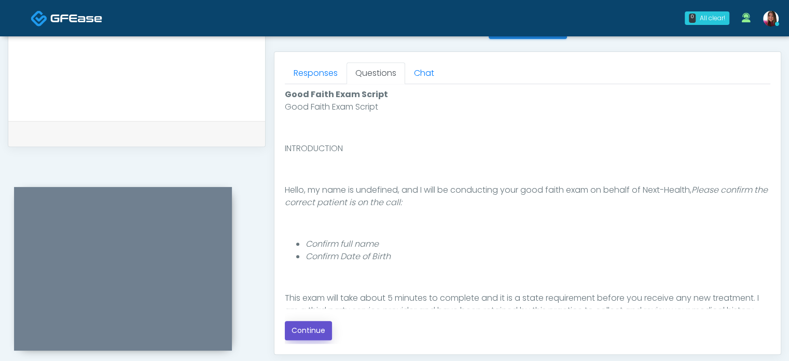
click at [310, 333] on button "Continue" at bounding box center [308, 330] width 47 height 19
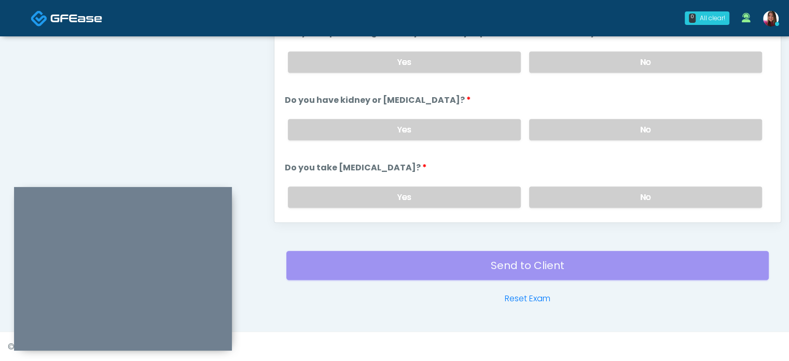
scroll to position [491, 0]
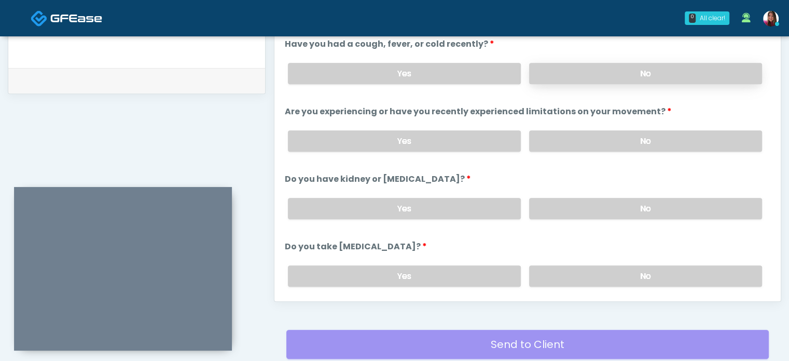
click at [636, 67] on label "No" at bounding box center [645, 73] width 233 height 21
click at [707, 137] on label "No" at bounding box center [645, 140] width 233 height 21
click at [709, 200] on label "No" at bounding box center [645, 208] width 233 height 21
click at [701, 271] on label "No" at bounding box center [645, 275] width 233 height 21
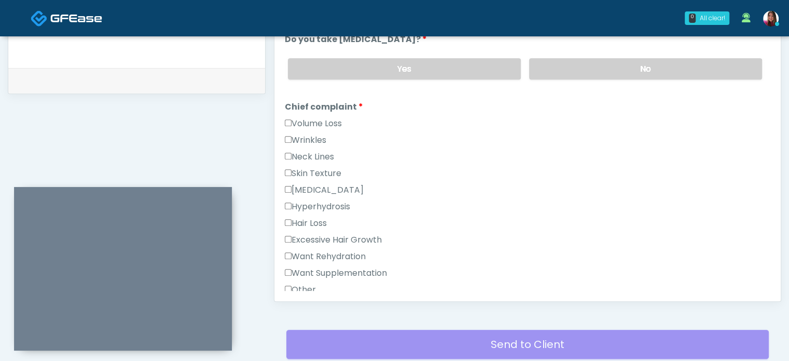
scroll to position [313, 0]
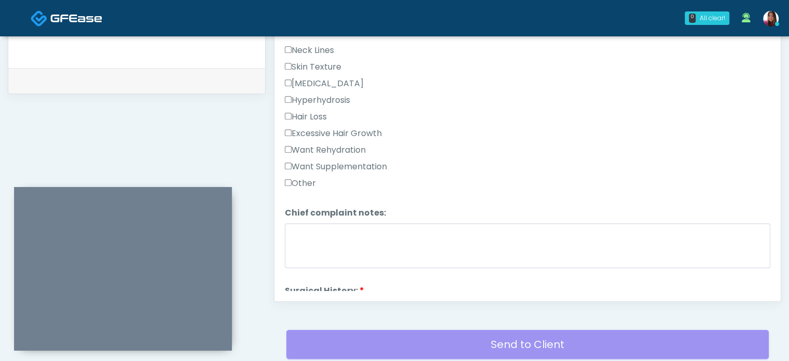
click at [331, 149] on label "Want Rehydration" at bounding box center [325, 150] width 81 height 12
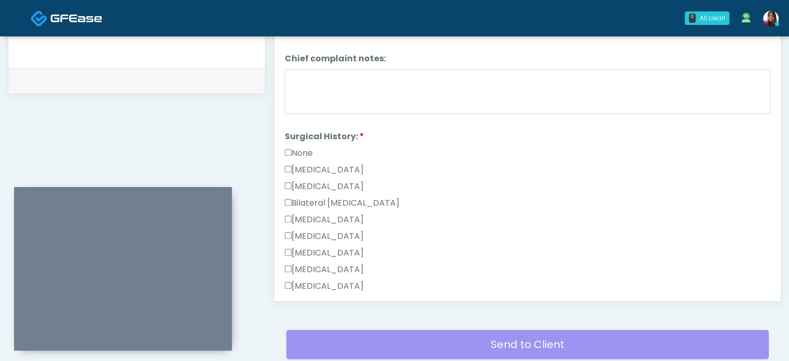
scroll to position [646, 0]
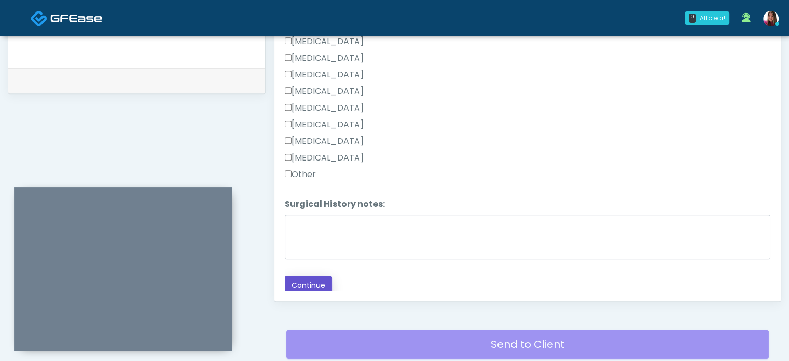
click at [295, 279] on button "Continue" at bounding box center [308, 285] width 47 height 19
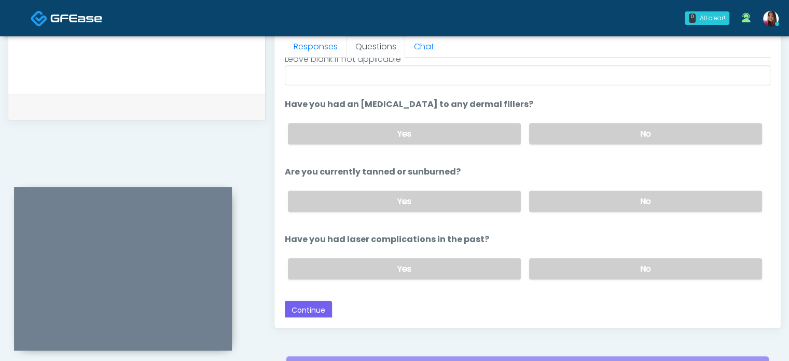
scroll to position [0, 0]
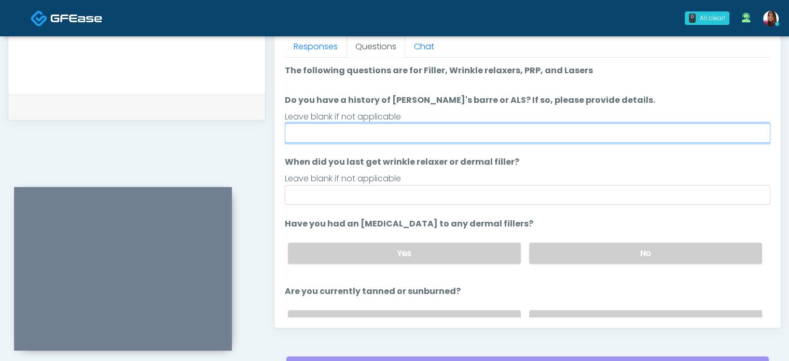
click at [307, 130] on input "Do you have a history of [PERSON_NAME]'s barre or ALS? If so, please provide de…" at bounding box center [528, 133] width 486 height 20
type input "**"
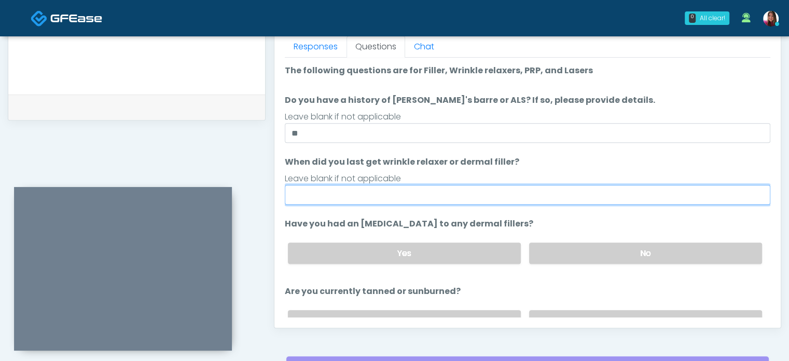
click at [328, 195] on input "When did you last get wrinkle relaxer or dermal filler?" at bounding box center [528, 195] width 486 height 20
click at [352, 195] on input "**********" at bounding box center [528, 195] width 486 height 20
type input "**********"
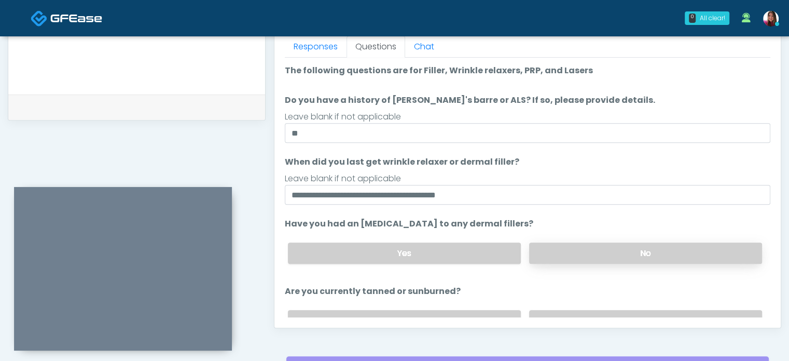
click at [634, 250] on label "No" at bounding box center [645, 252] width 233 height 21
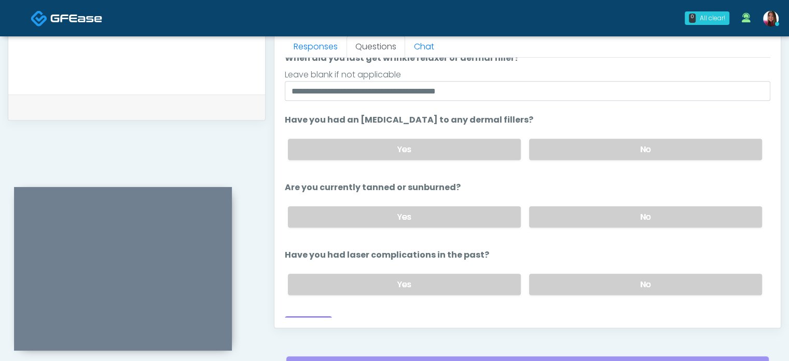
scroll to position [118, 0]
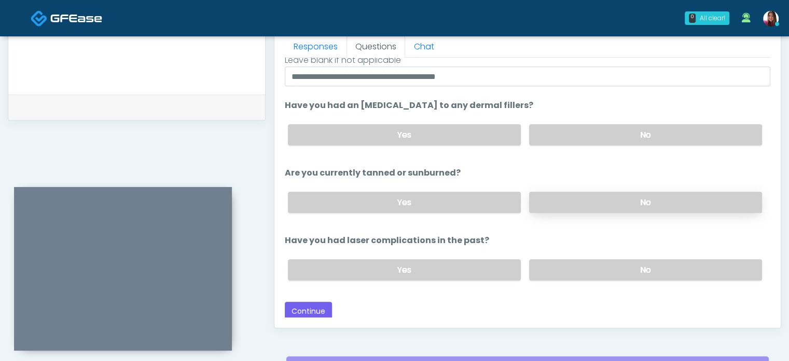
click at [618, 202] on label "No" at bounding box center [645, 201] width 233 height 21
click at [619, 265] on label "No" at bounding box center [645, 269] width 233 height 21
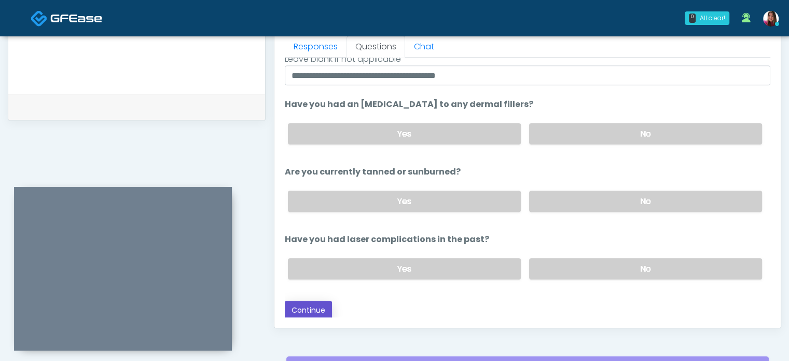
click at [295, 304] on button "Continue" at bounding box center [308, 309] width 47 height 19
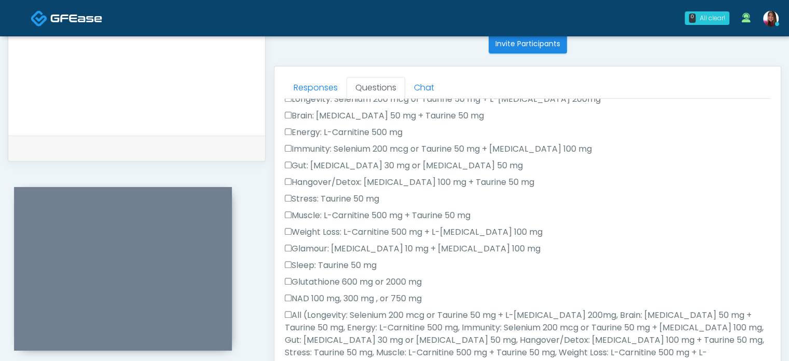
scroll to position [0, 0]
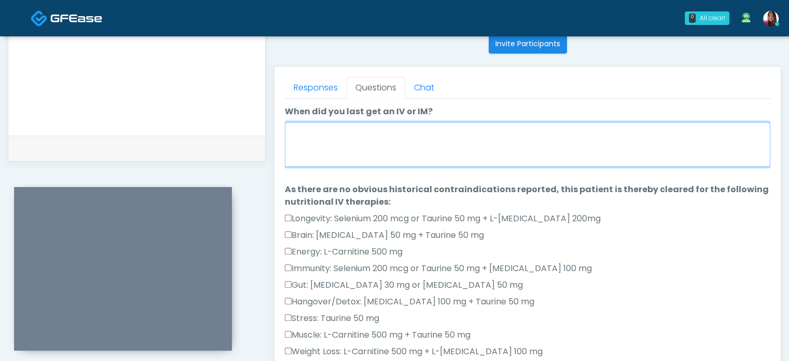
click at [411, 148] on textarea "When did you last get an IV or IM?" at bounding box center [528, 144] width 486 height 45
type textarea "**********"
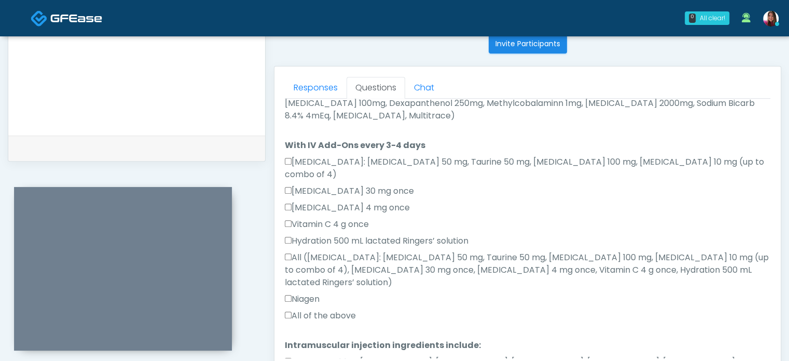
scroll to position [626, 0]
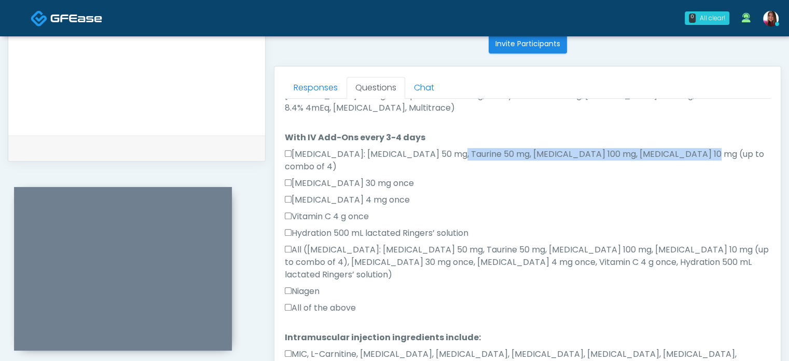
drag, startPoint x: 349, startPoint y: 139, endPoint x: 585, endPoint y: 139, distance: 236.1
click at [585, 148] on label "Amino Acids: Glycine 50 mg, Taurine 50 mg, Lysine 100 mg, Biotin 10 mg (up to c…" at bounding box center [528, 160] width 486 height 25
copy label "Glycine 50 mg, Taurine 50 mg, Lysine 100 mg, Biotin 10 mg"
click at [481, 177] on div "Toradol 30 mg once" at bounding box center [528, 185] width 486 height 17
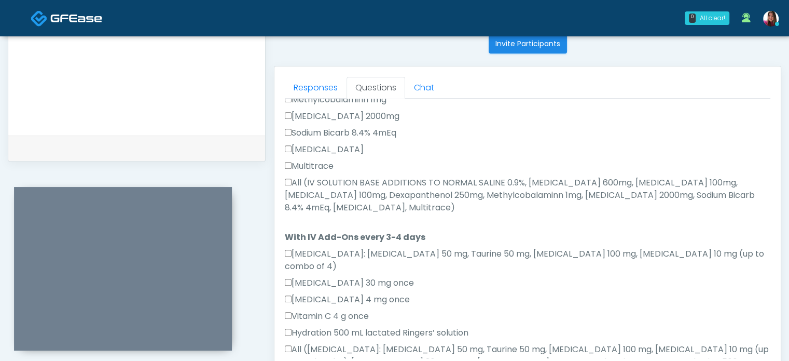
scroll to position [529, 0]
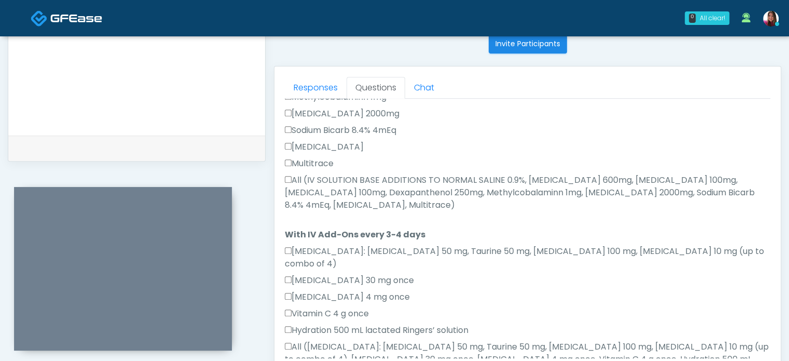
click at [335, 183] on label "All (IV SOLUTION BASE ADDITIONS TO NORMAL SALINE 0.9%, Magnesium Chloride 600mg…" at bounding box center [528, 192] width 486 height 37
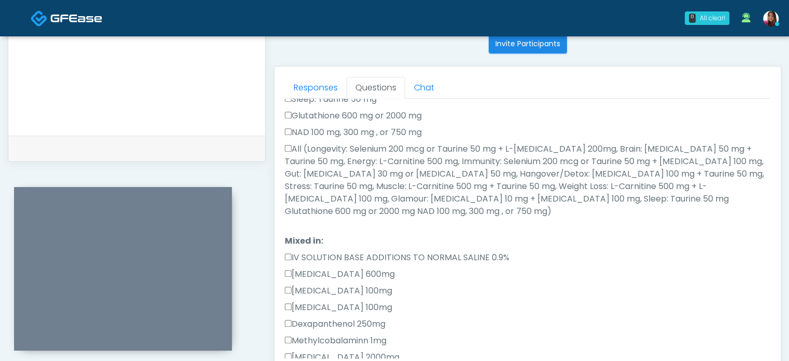
scroll to position [272, 0]
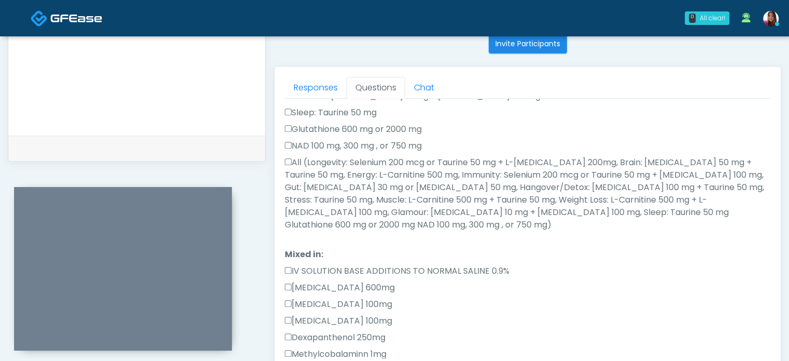
click at [579, 214] on label "All (Longevity: Selenium 200 mcg or Taurine 50 mg + L-Arginine 200mg, Brain: Gl…" at bounding box center [528, 193] width 486 height 75
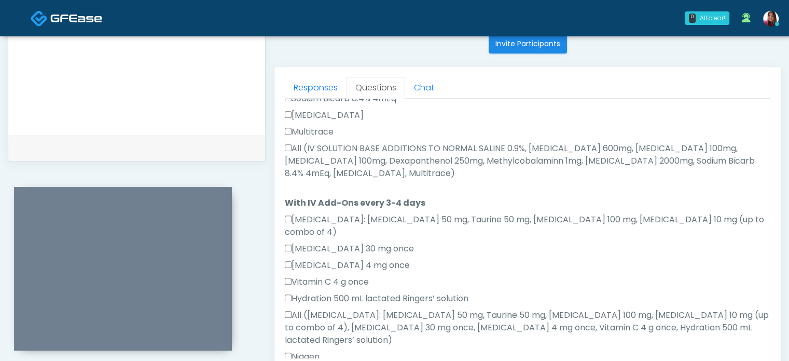
scroll to position [626, 0]
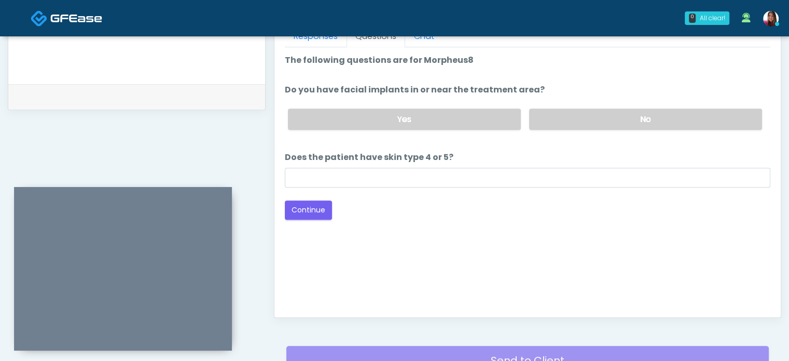
scroll to position [470, 0]
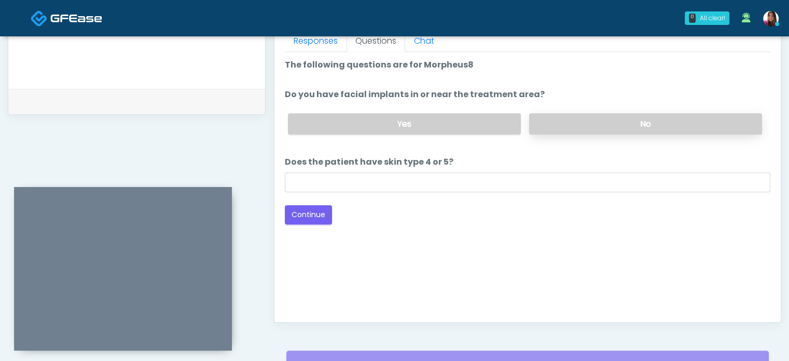
click at [641, 121] on label "No" at bounding box center [645, 123] width 233 height 21
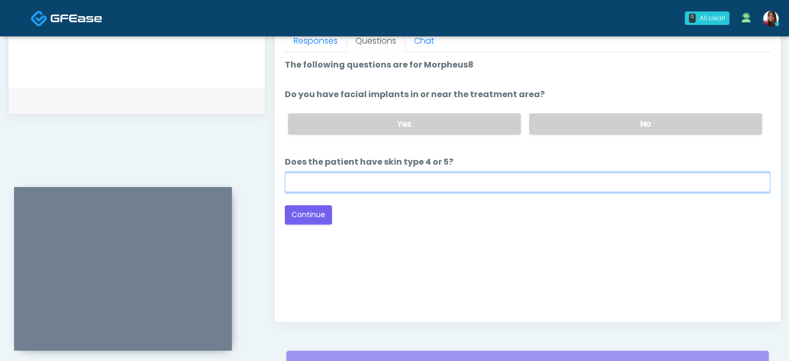
click at [359, 180] on input "Does the patient have skin type 4 or 5?" at bounding box center [528, 182] width 486 height 20
type input "**"
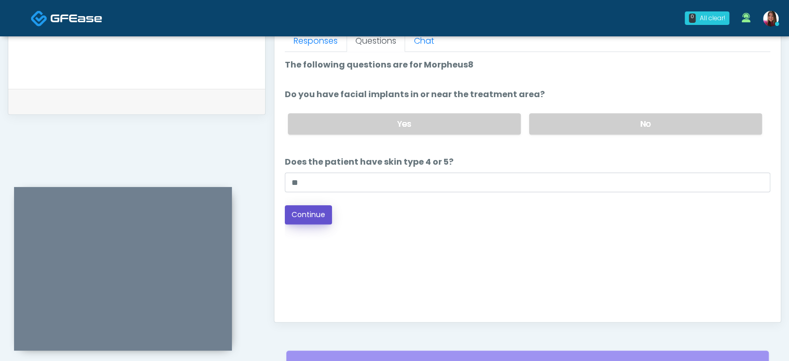
click at [309, 214] on button "Continue" at bounding box center [308, 214] width 47 height 19
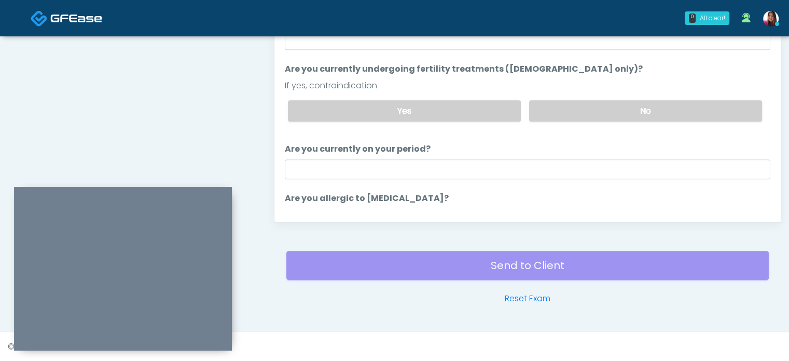
scroll to position [504, 0]
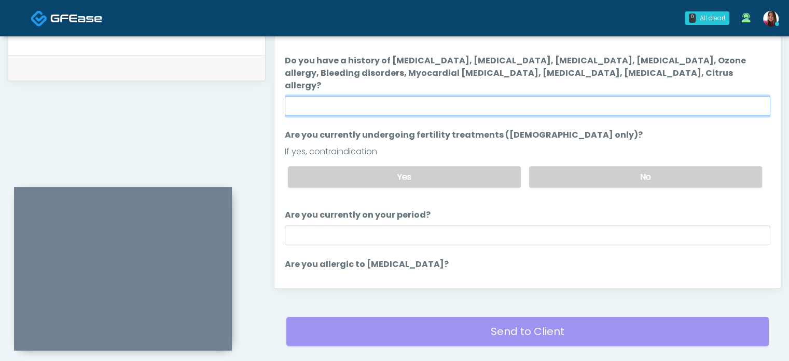
click at [334, 96] on input "Do you have a history of Hyperthyroidism, Hypotension, Hypocalcemia, Hypoglycem…" at bounding box center [528, 106] width 486 height 20
type input "**"
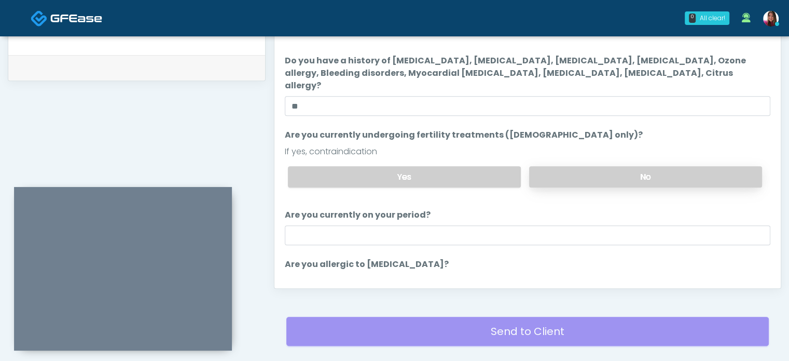
click at [570, 167] on label "No" at bounding box center [645, 176] width 233 height 21
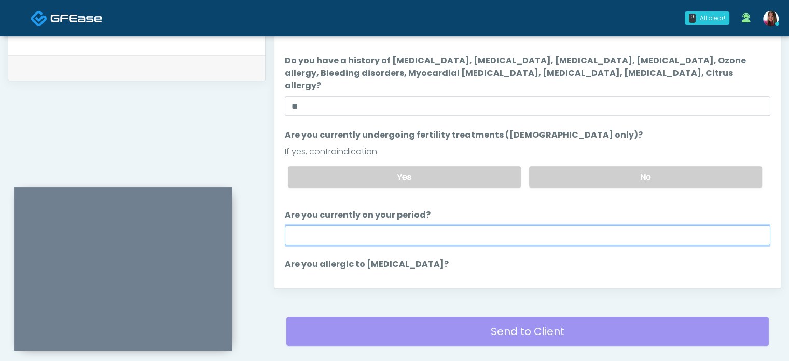
click at [324, 225] on input "Are you currently on your period?" at bounding box center [528, 235] width 486 height 20
type input "**"
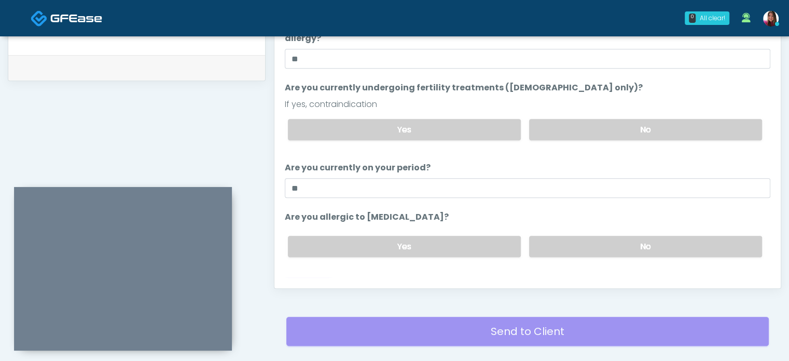
scroll to position [53, 0]
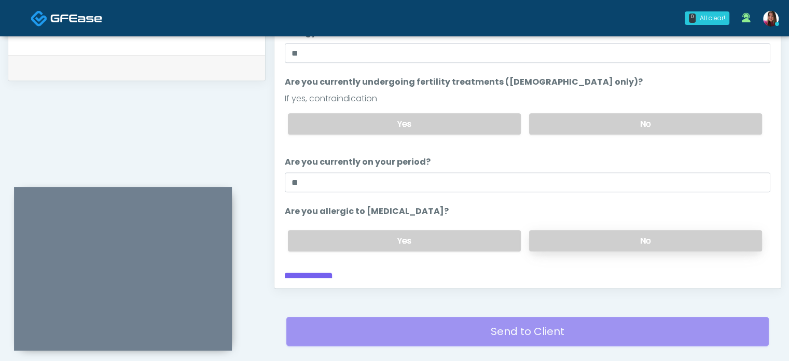
click at [645, 230] on label "No" at bounding box center [645, 240] width 233 height 21
click at [302, 272] on button "Continue" at bounding box center [308, 281] width 47 height 19
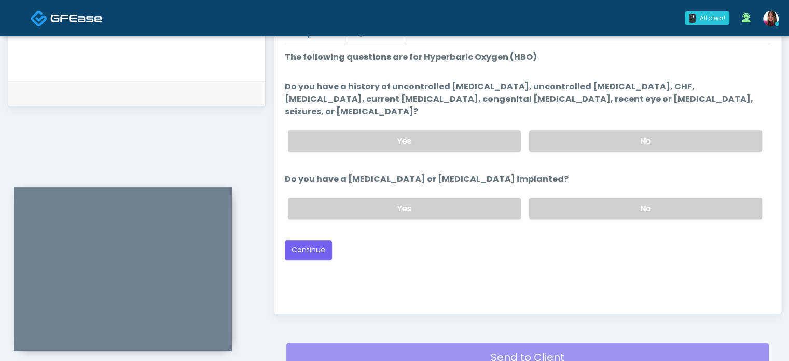
scroll to position [468, 0]
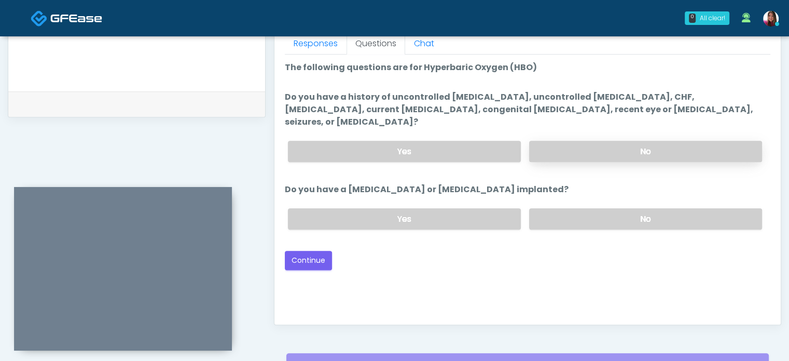
click at [571, 141] on label "No" at bounding box center [645, 151] width 233 height 21
click at [557, 208] on label "No" at bounding box center [645, 218] width 233 height 21
click at [304, 251] on button "Continue" at bounding box center [308, 260] width 47 height 19
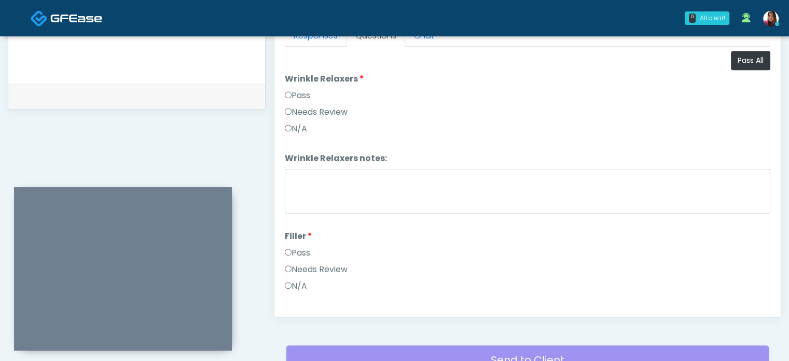
scroll to position [469, 0]
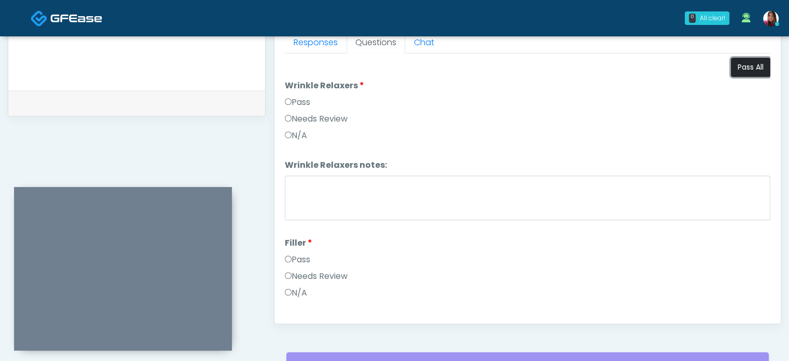
click at [746, 70] on button "Pass All" at bounding box center [750, 67] width 39 height 19
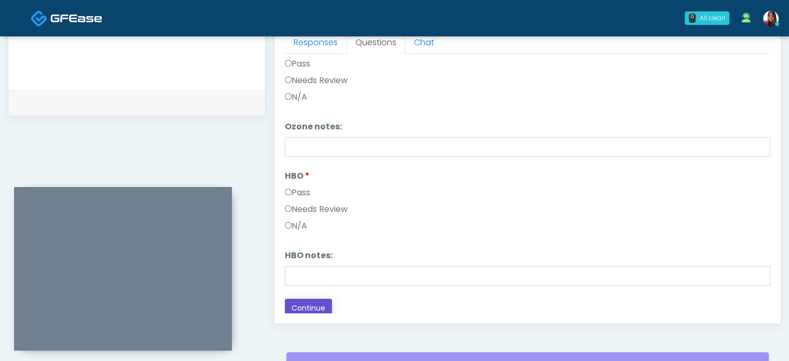
click at [309, 299] on button "Continue" at bounding box center [308, 307] width 47 height 19
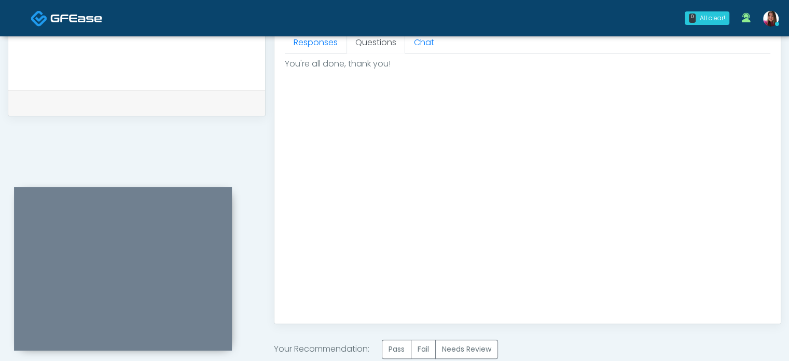
scroll to position [588, 0]
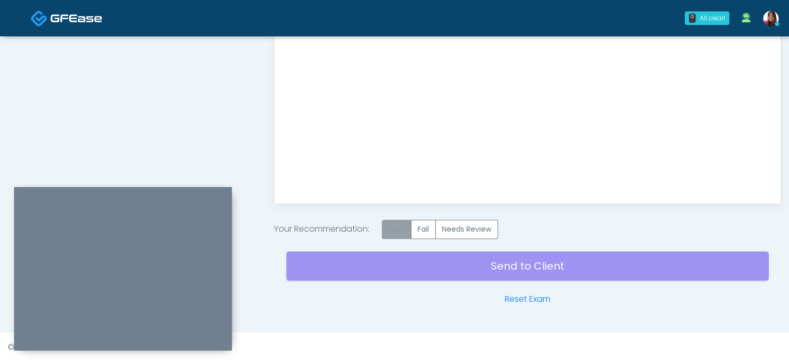
click at [393, 225] on label "Pass" at bounding box center [397, 229] width 30 height 19
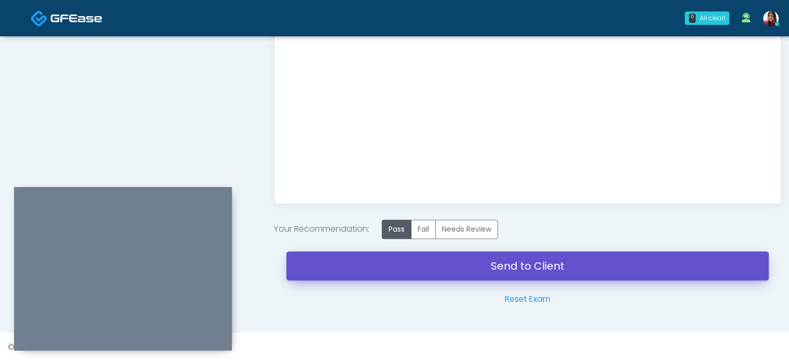
click at [575, 256] on link "Send to Client" at bounding box center [527, 265] width 483 height 29
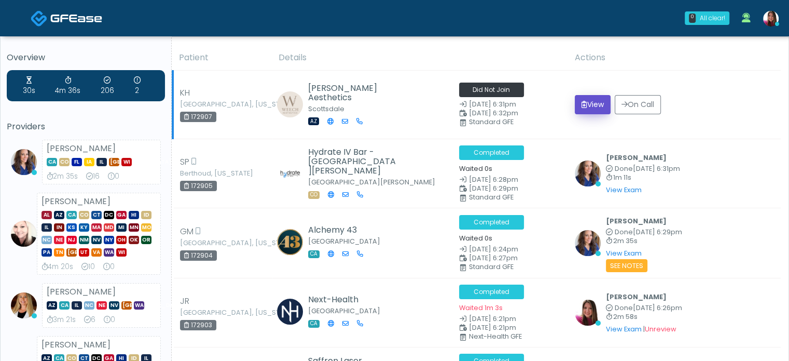
click at [587, 101] on button "View" at bounding box center [593, 104] width 36 height 19
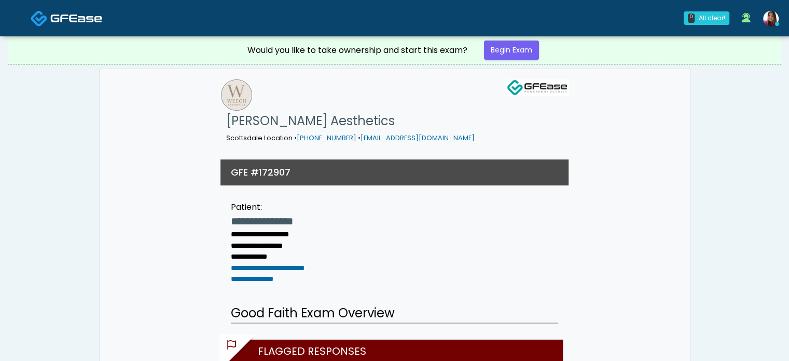
drag, startPoint x: 795, startPoint y: 47, endPoint x: 784, endPoint y: 36, distance: 15.8
click at [509, 50] on link "Begin Exam" at bounding box center [511, 49] width 55 height 19
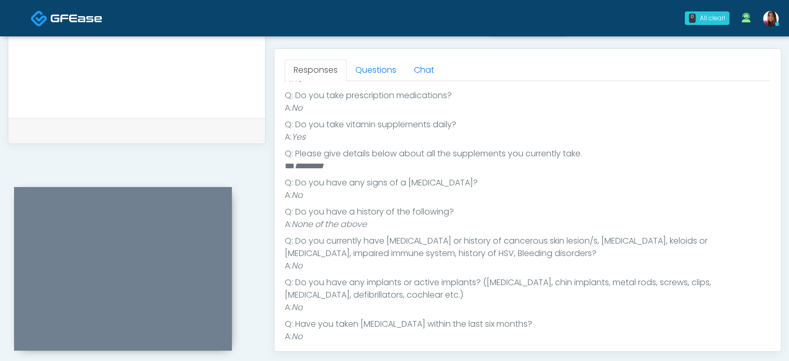
scroll to position [233, 0]
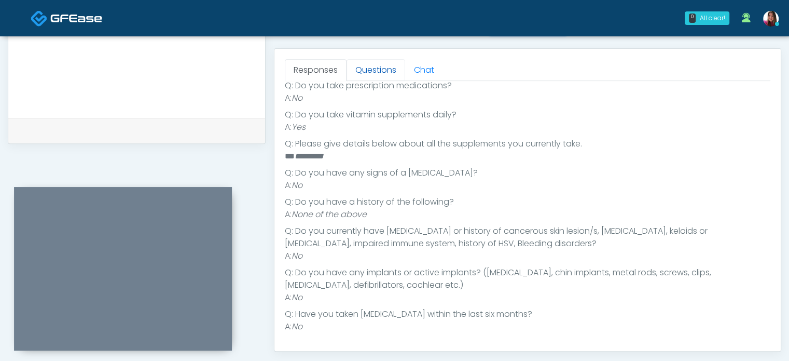
click at [382, 65] on link "Questions" at bounding box center [376, 70] width 59 height 22
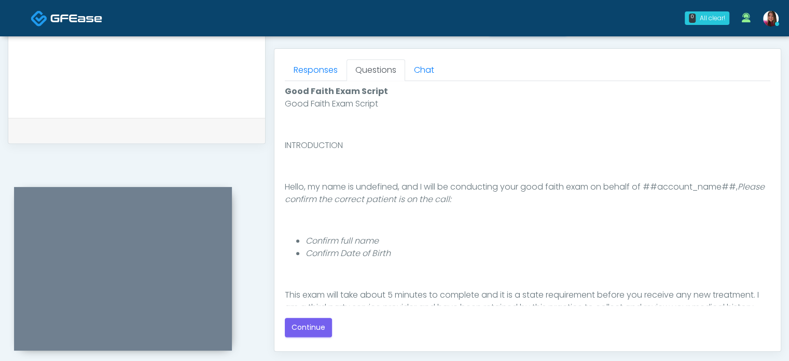
scroll to position [0, 0]
click at [319, 327] on button "Continue" at bounding box center [308, 327] width 47 height 19
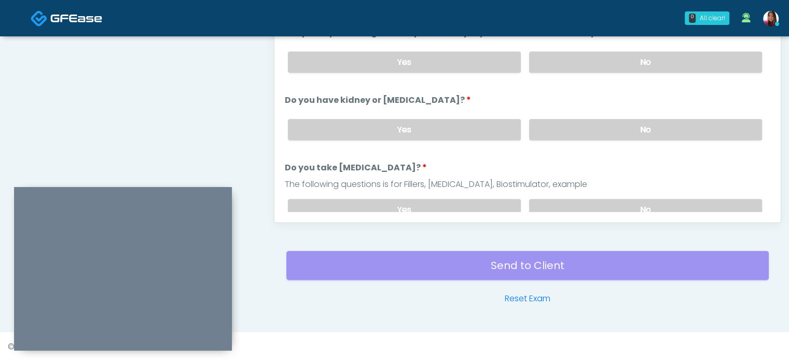
scroll to position [491, 0]
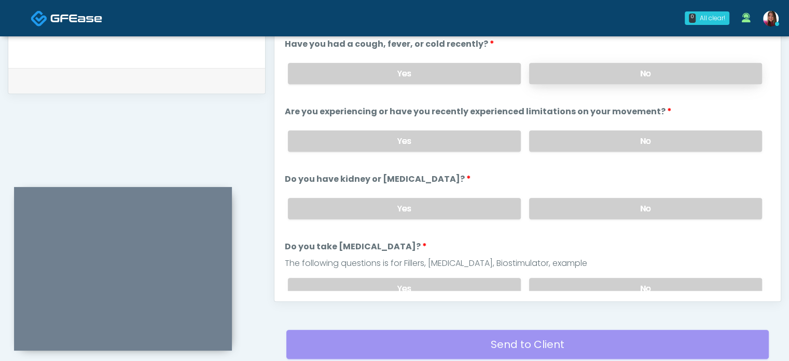
click at [583, 70] on label "No" at bounding box center [645, 73] width 233 height 21
click at [608, 138] on label "No" at bounding box center [645, 140] width 233 height 21
click at [619, 212] on label "No" at bounding box center [645, 208] width 233 height 21
click at [628, 279] on label "No" at bounding box center [645, 288] width 233 height 21
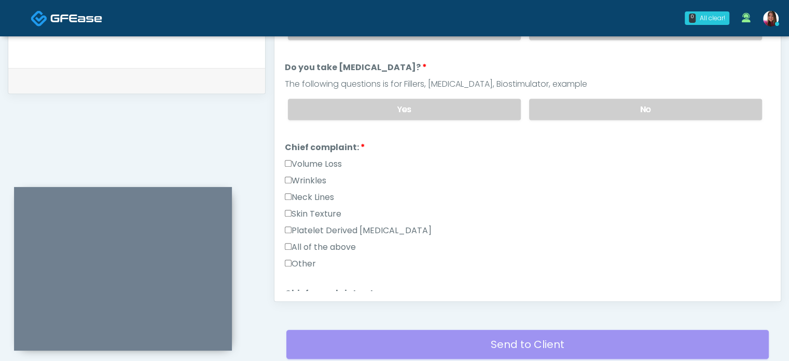
scroll to position [191, 0]
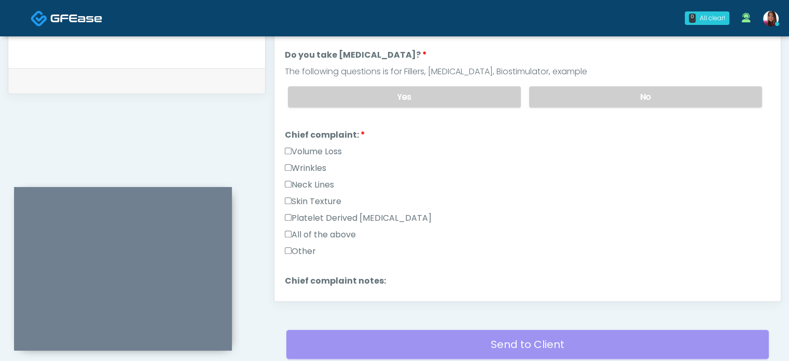
click at [308, 162] on label "Wrinkles" at bounding box center [306, 168] width 42 height 12
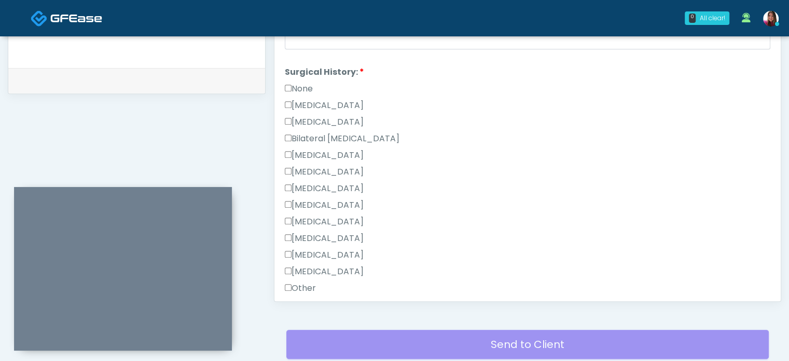
scroll to position [485, 0]
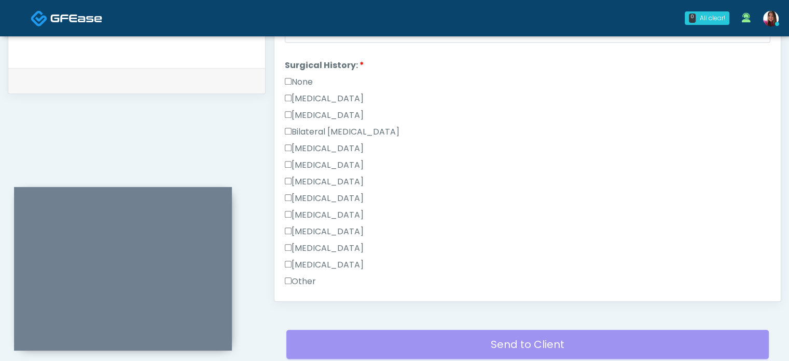
click at [297, 278] on label "Other" at bounding box center [300, 281] width 31 height 12
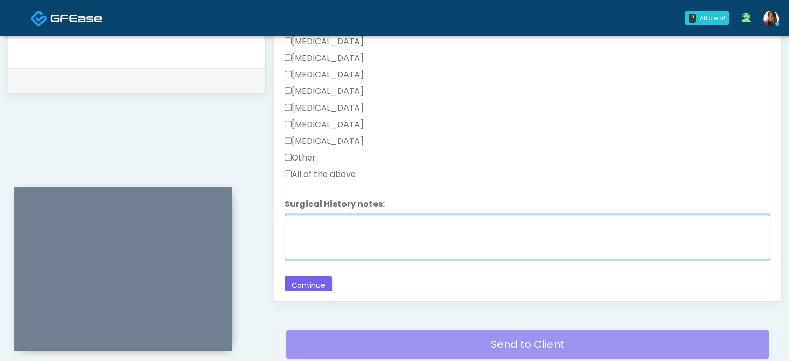
click at [433, 234] on textarea "Surgical History notes:" at bounding box center [528, 236] width 486 height 45
click at [293, 222] on textarea "**********" at bounding box center [528, 236] width 486 height 45
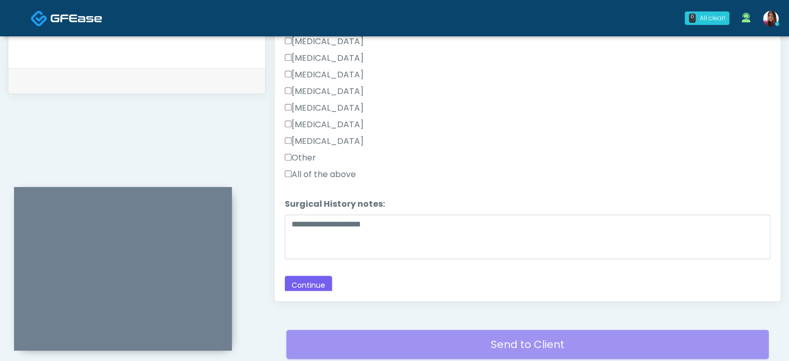
click at [298, 102] on label "Cholecystectomy" at bounding box center [324, 108] width 79 height 12
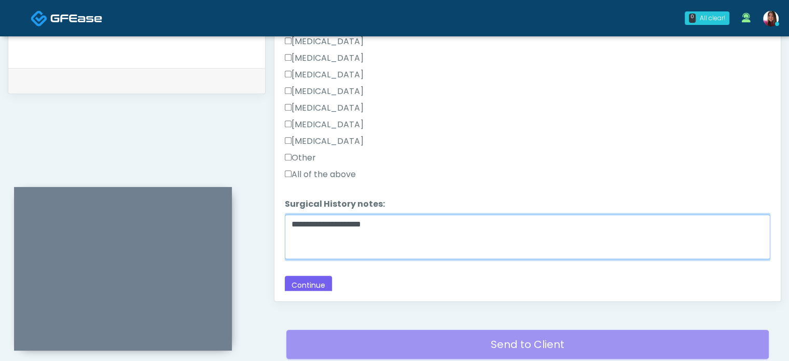
click at [395, 220] on textarea "**********" at bounding box center [528, 236] width 486 height 45
click at [410, 221] on textarea "**********" at bounding box center [528, 236] width 486 height 45
click at [484, 225] on textarea "**********" at bounding box center [528, 236] width 486 height 45
type textarea "**********"
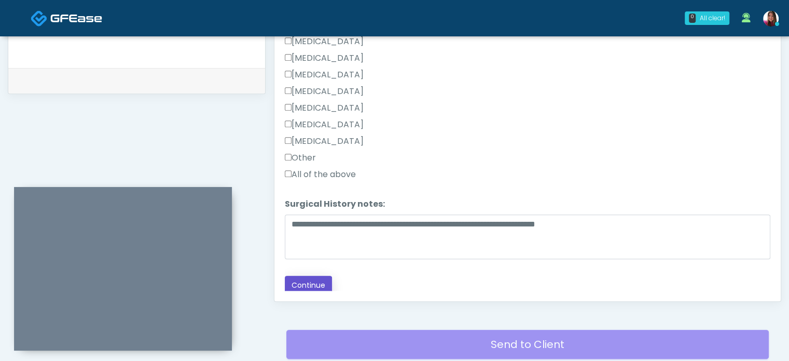
click at [307, 279] on button "Continue" at bounding box center [308, 285] width 47 height 19
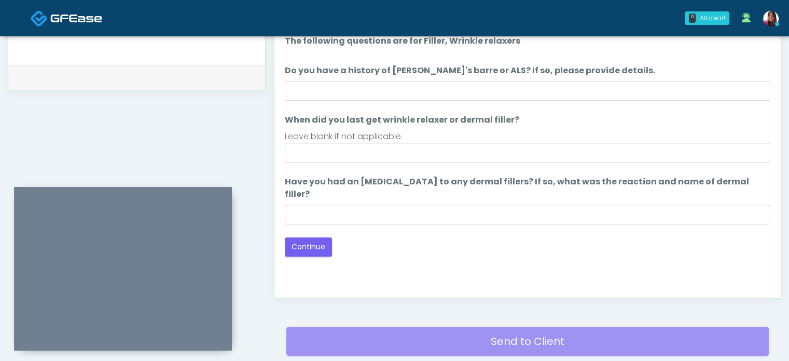
scroll to position [490, 0]
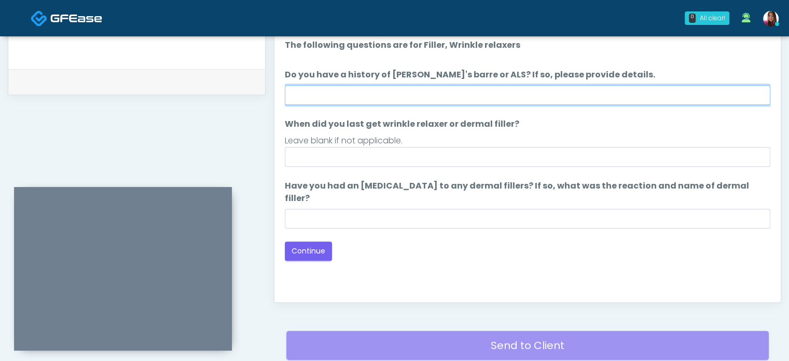
click at [354, 93] on input "Do you have a history of Guillain's barre or ALS? If so, please provide details." at bounding box center [528, 95] width 486 height 20
type input "**"
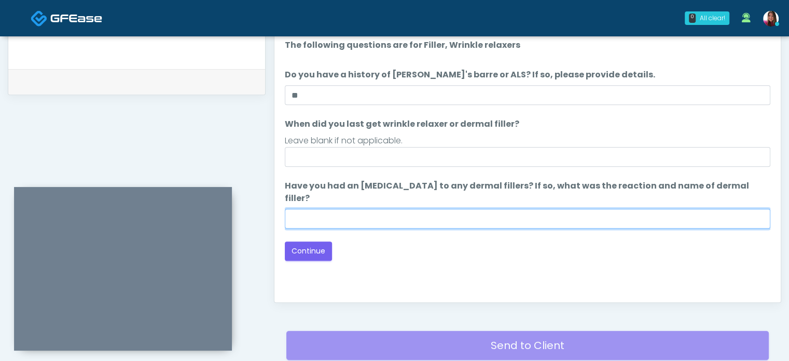
click at [375, 209] on input "Have you had an allergic response to any dermal fillers? If so, what was the re…" at bounding box center [528, 219] width 486 height 20
type input "**"
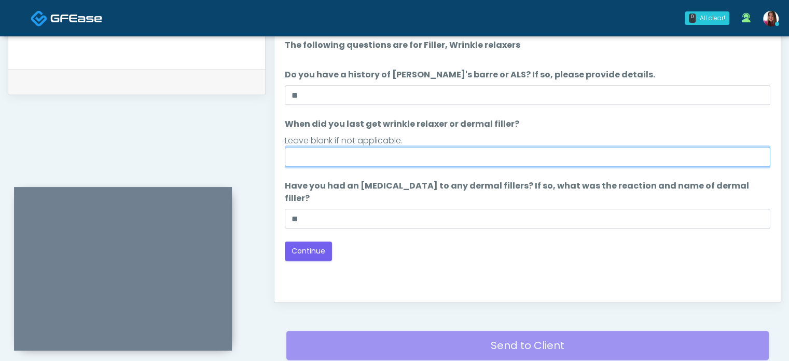
click at [375, 157] on input "When did you last get wrinkle relaxer or dermal filler?" at bounding box center [528, 157] width 486 height 20
type input "**********"
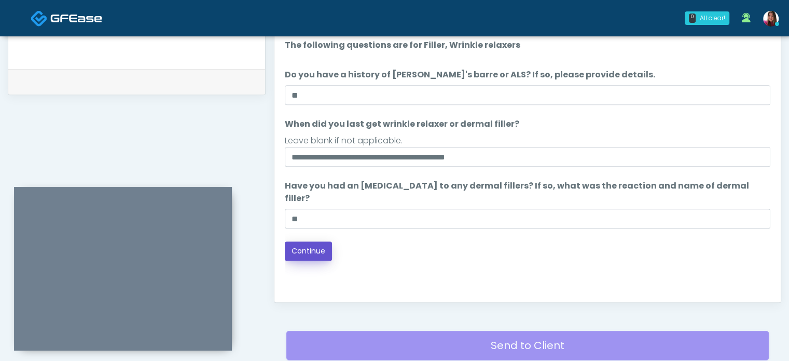
click at [304, 245] on button "Continue" at bounding box center [308, 250] width 47 height 19
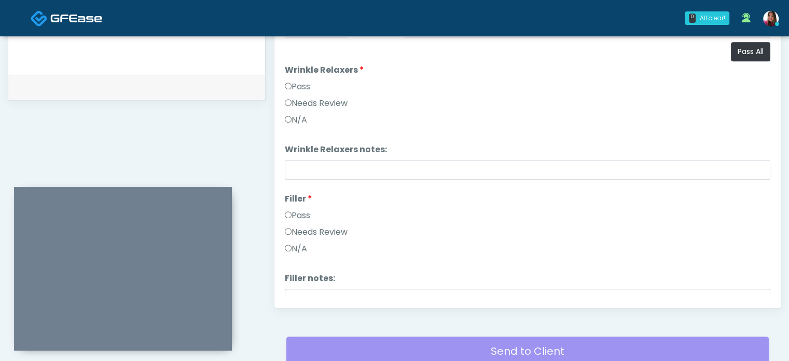
scroll to position [473, 0]
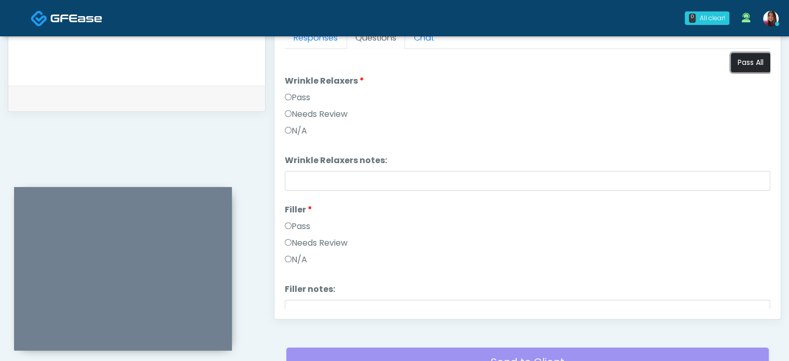
click at [757, 62] on button "Pass All" at bounding box center [750, 62] width 39 height 19
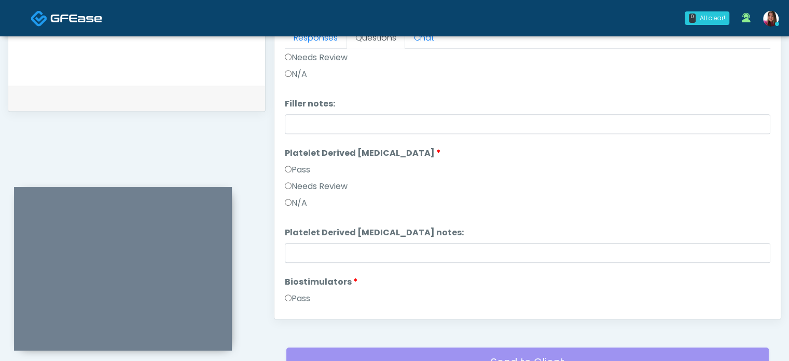
scroll to position [300, 0]
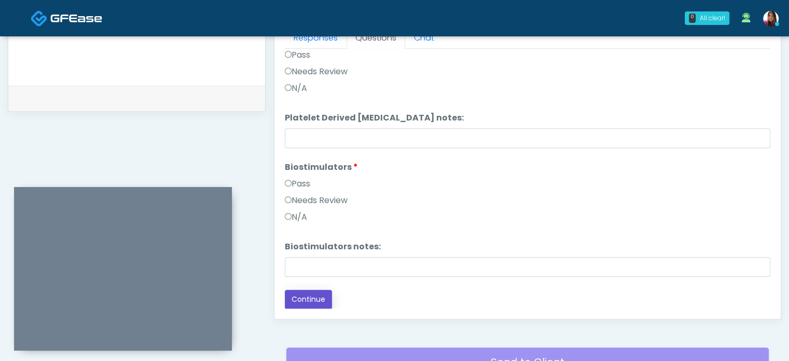
click at [314, 294] on button "Continue" at bounding box center [308, 299] width 47 height 19
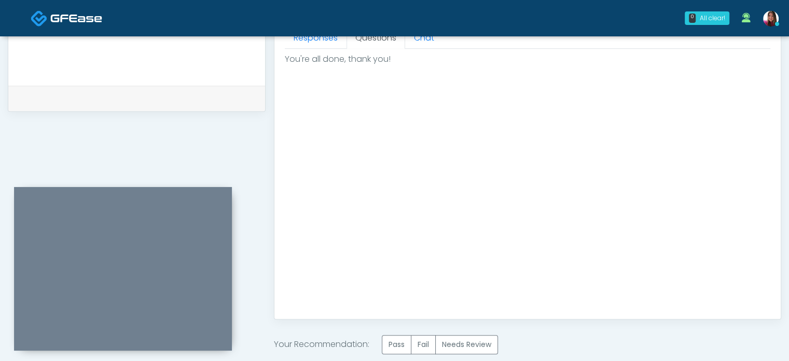
scroll to position [588, 0]
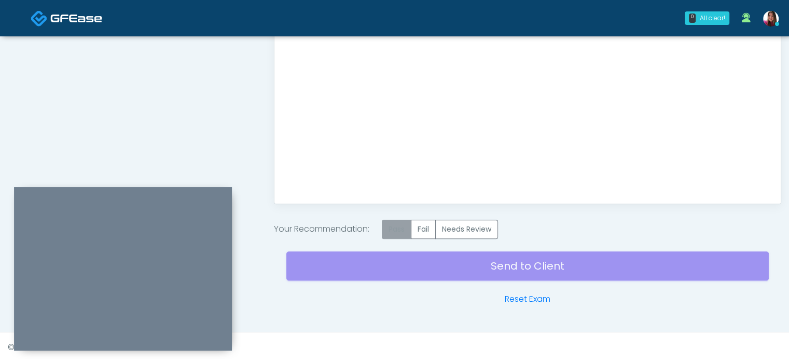
click at [386, 228] on label "Pass" at bounding box center [397, 229] width 30 height 19
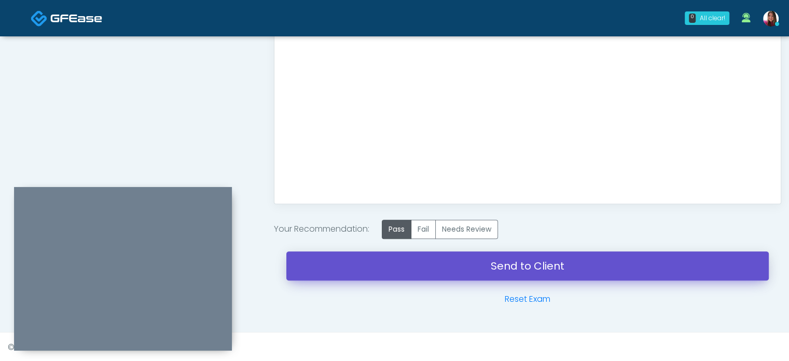
drag, startPoint x: 582, startPoint y: 268, endPoint x: 444, endPoint y: 47, distance: 260.6
click at [582, 268] on link "Send to Client" at bounding box center [527, 265] width 483 height 29
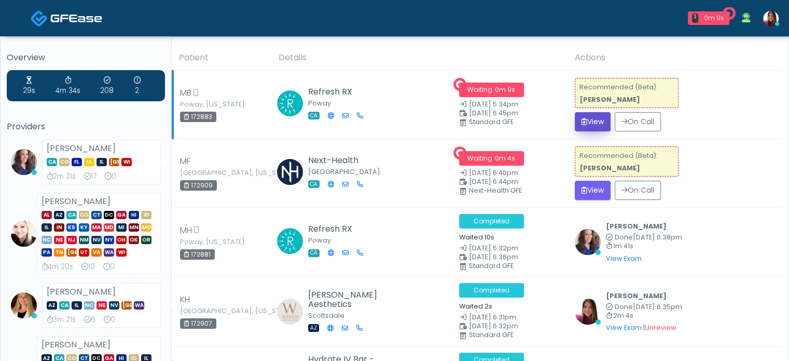
click at [593, 120] on button "View" at bounding box center [593, 121] width 36 height 19
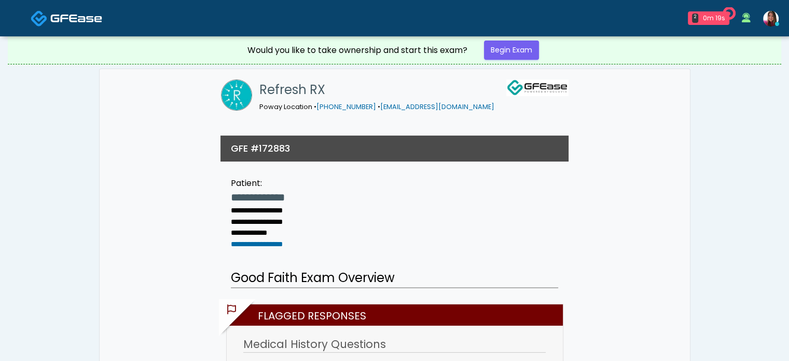
click at [77, 13] on img at bounding box center [76, 18] width 52 height 10
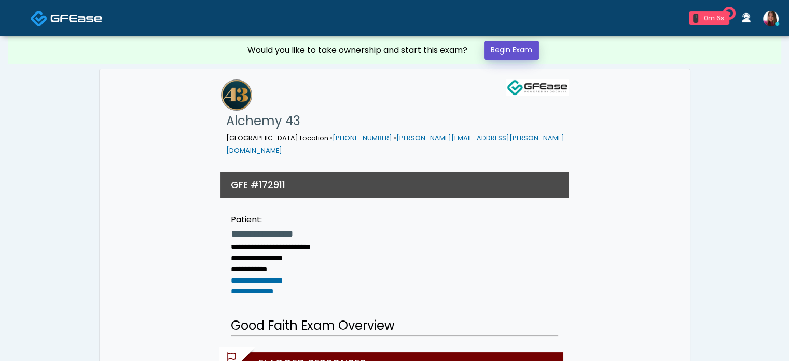
click at [512, 49] on link "Begin Exam" at bounding box center [511, 49] width 55 height 19
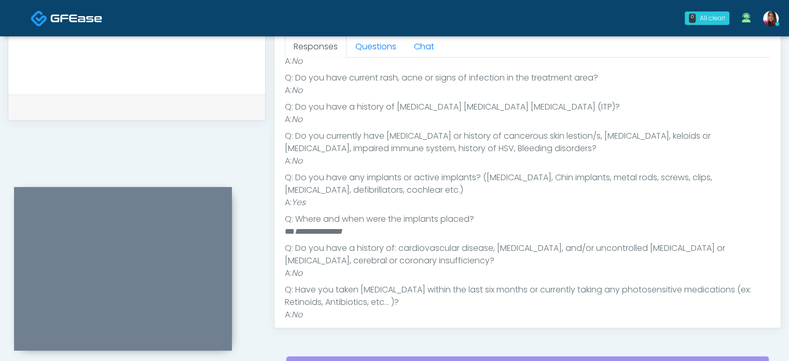
scroll to position [358, 0]
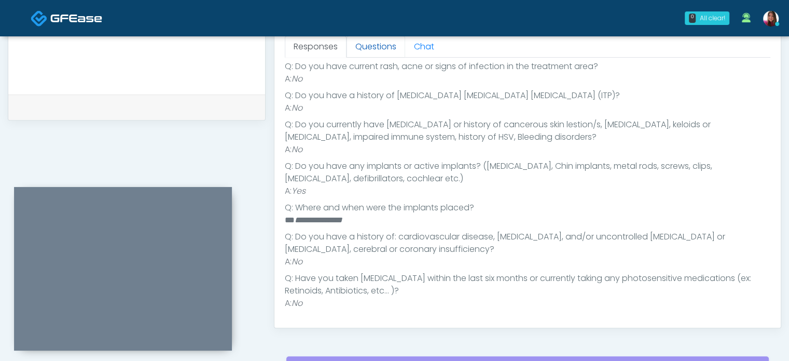
click at [372, 46] on link "Questions" at bounding box center [376, 47] width 59 height 22
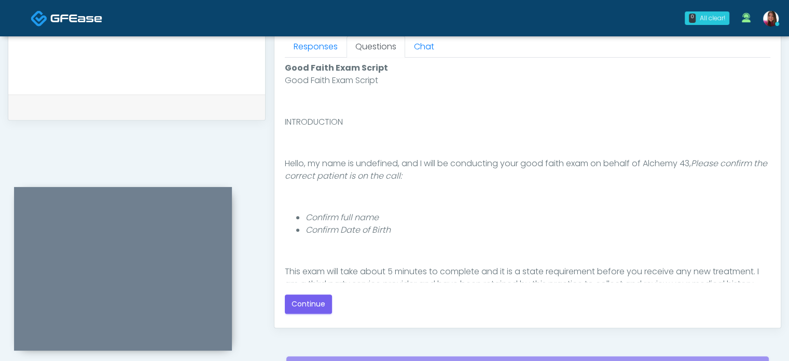
scroll to position [0, 0]
click at [303, 302] on button "Continue" at bounding box center [308, 303] width 47 height 19
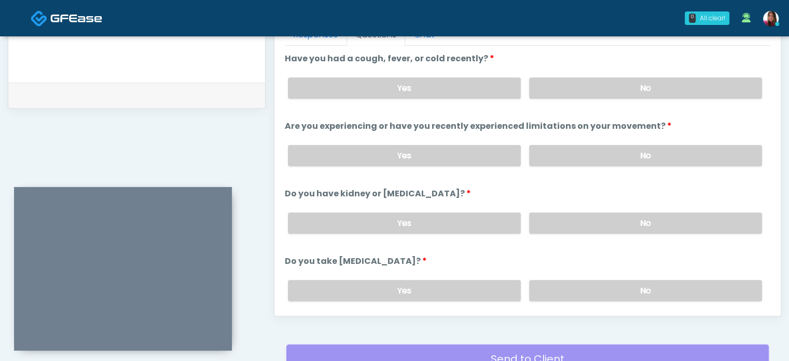
scroll to position [461, 0]
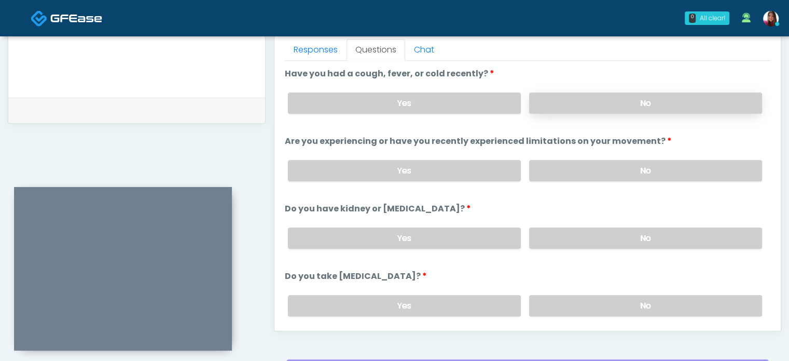
click at [675, 101] on label "No" at bounding box center [645, 102] width 233 height 21
click at [694, 169] on label "No" at bounding box center [645, 170] width 233 height 21
click at [703, 229] on label "No" at bounding box center [645, 237] width 233 height 21
click at [697, 295] on label "No" at bounding box center [645, 305] width 233 height 21
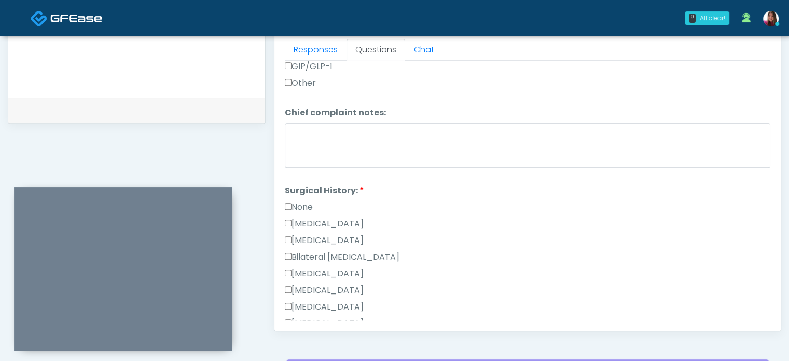
scroll to position [478, 0]
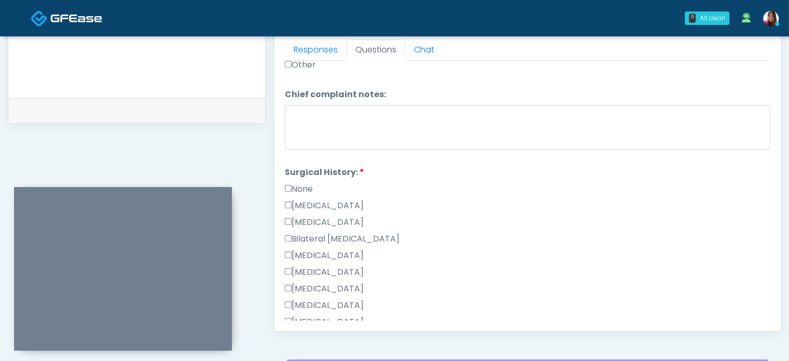
click at [349, 250] on label "[MEDICAL_DATA]" at bounding box center [324, 255] width 79 height 12
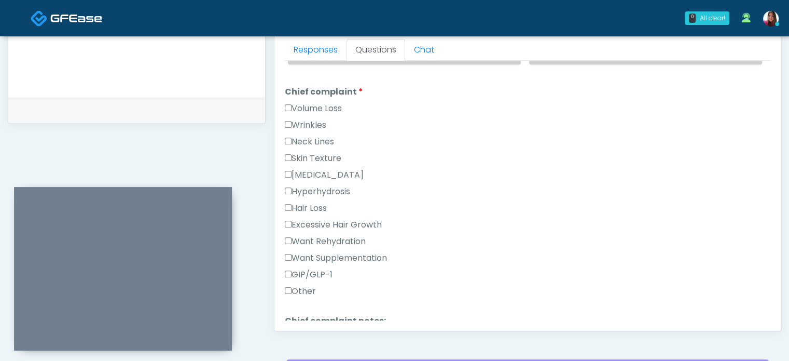
scroll to position [243, 0]
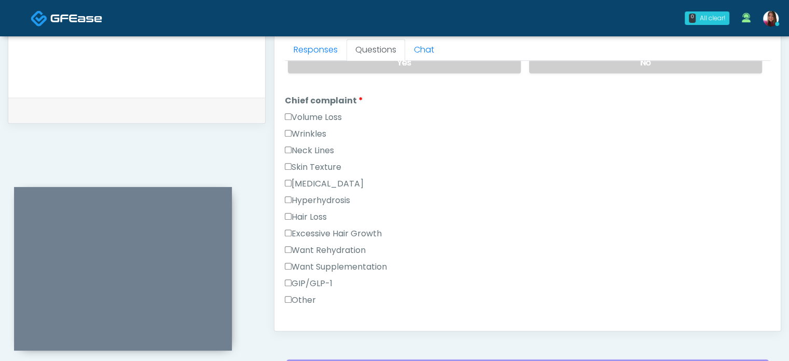
click at [305, 131] on label "Wrinkles" at bounding box center [306, 134] width 42 height 12
click at [323, 113] on label "Volume Loss" at bounding box center [313, 117] width 57 height 12
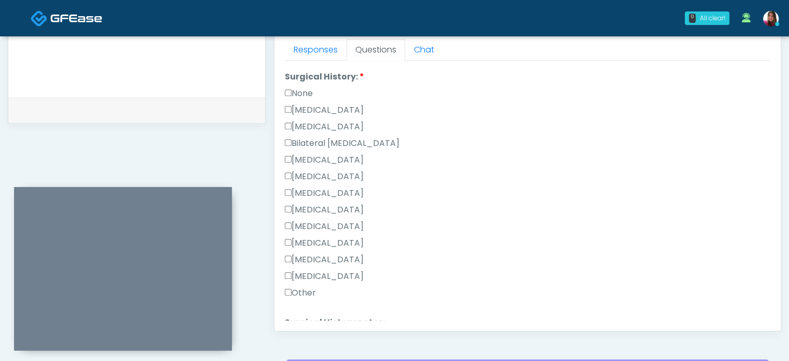
scroll to position [662, 0]
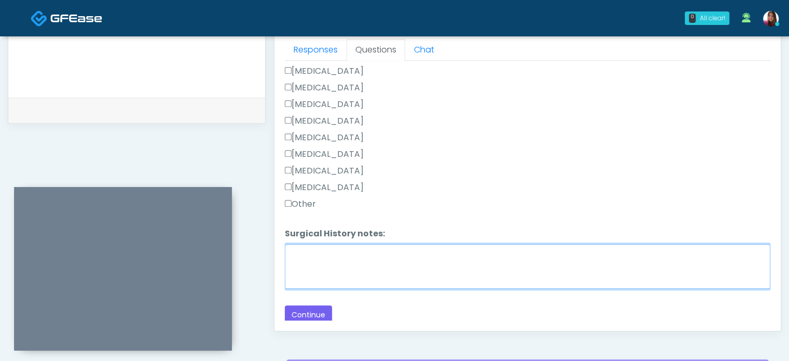
click at [480, 271] on textarea "Surgical History notes:" at bounding box center [528, 266] width 486 height 45
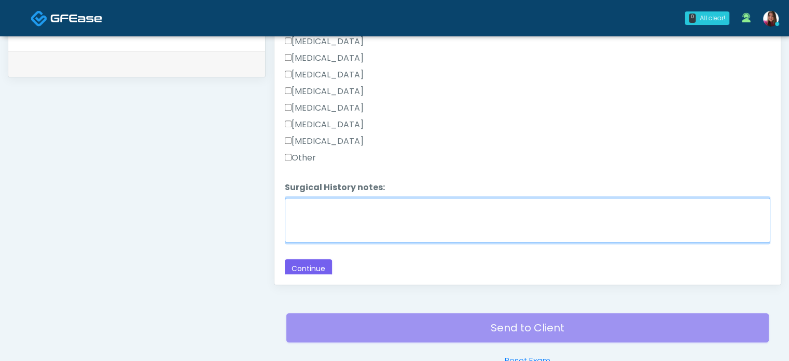
scroll to position [538, 0]
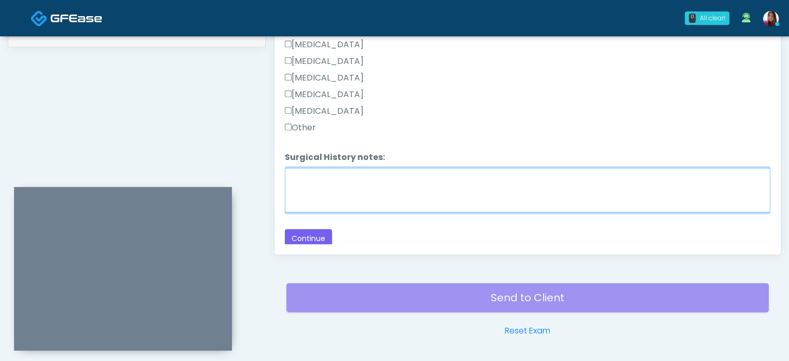
click at [520, 179] on textarea "Surgical History notes:" at bounding box center [528, 190] width 486 height 45
type textarea "**********"
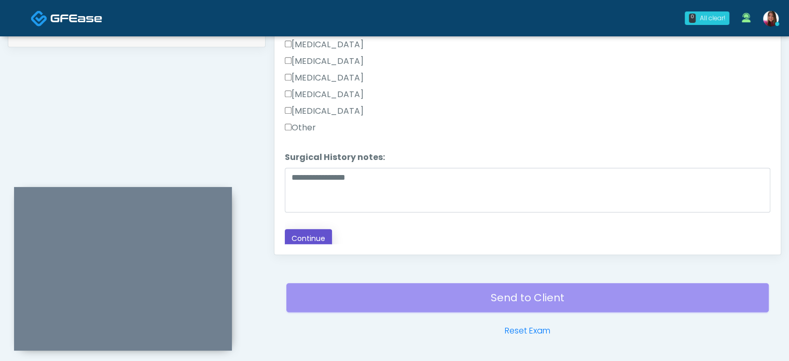
click at [307, 236] on button "Continue" at bounding box center [308, 238] width 47 height 19
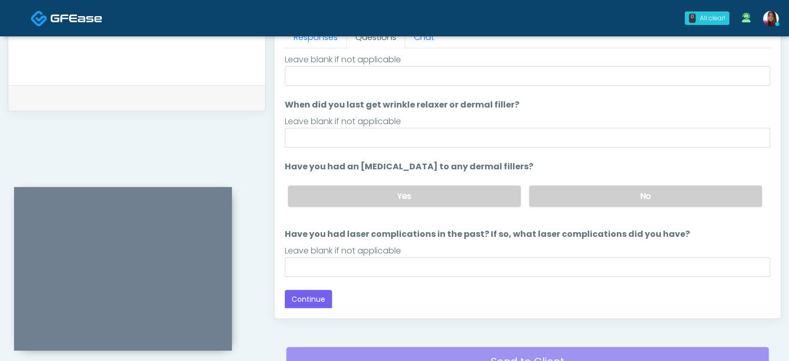
scroll to position [0, 0]
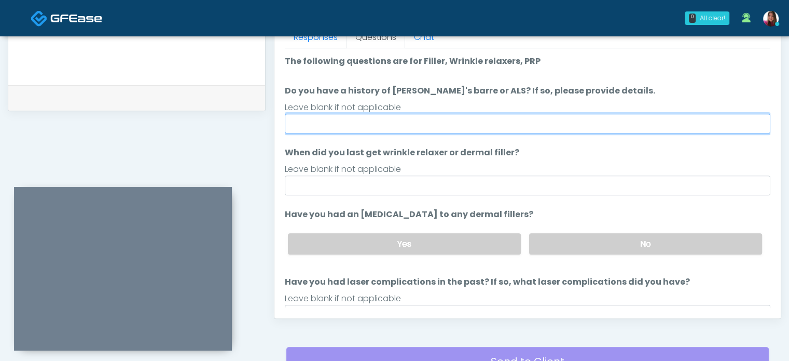
click at [365, 125] on input "Do you have a history of [PERSON_NAME]'s barre or ALS? If so, please provide de…" at bounding box center [528, 124] width 486 height 20
type input "**"
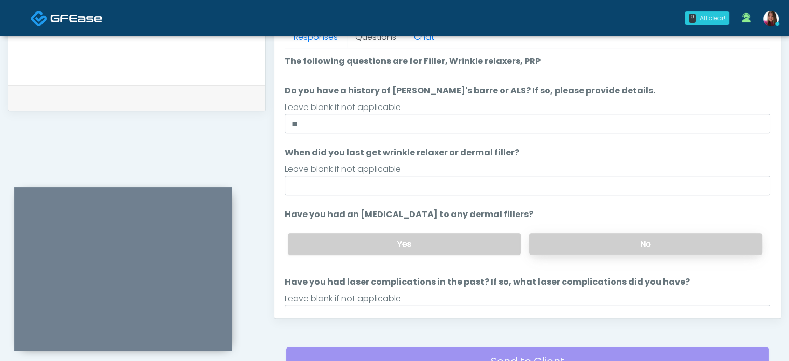
click at [564, 235] on label "No" at bounding box center [645, 243] width 233 height 21
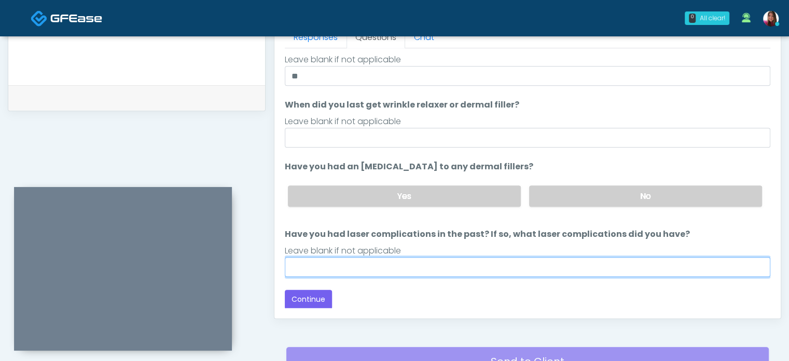
click at [363, 267] on input "Have you had laser complications in the past? If so, what laser complications d…" at bounding box center [528, 267] width 486 height 20
type input "**"
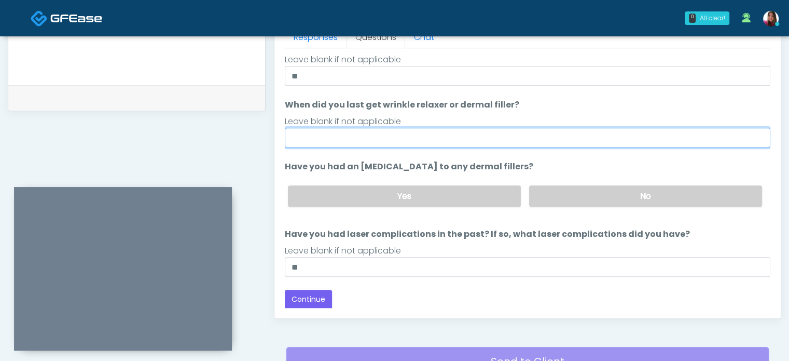
click at [324, 140] on input "When did you last get wrinkle relaxer or dermal filler?" at bounding box center [528, 138] width 486 height 20
type input "**********"
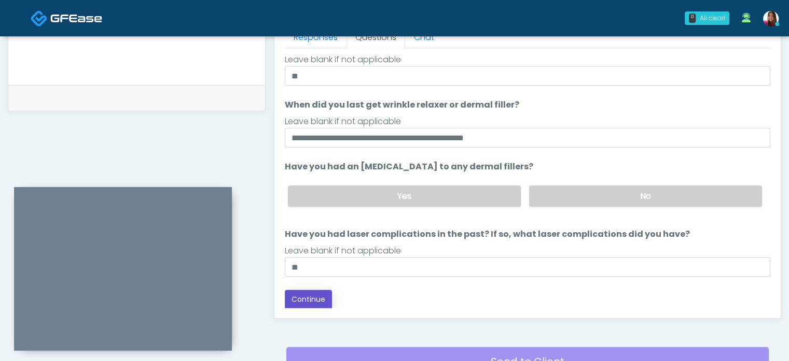
click at [325, 296] on button "Continue" at bounding box center [308, 299] width 47 height 19
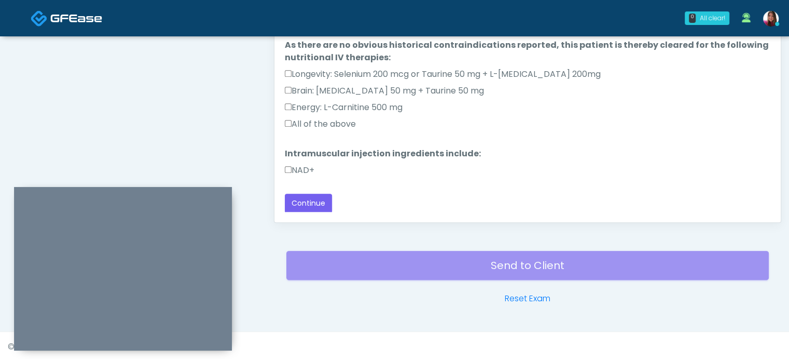
scroll to position [460, 0]
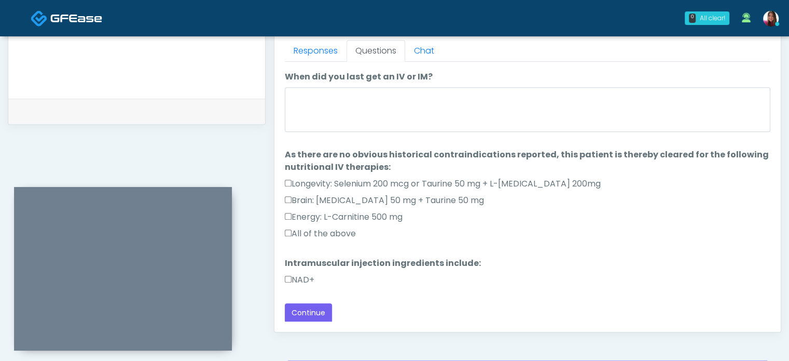
click at [320, 229] on label "All of the above" at bounding box center [320, 233] width 71 height 12
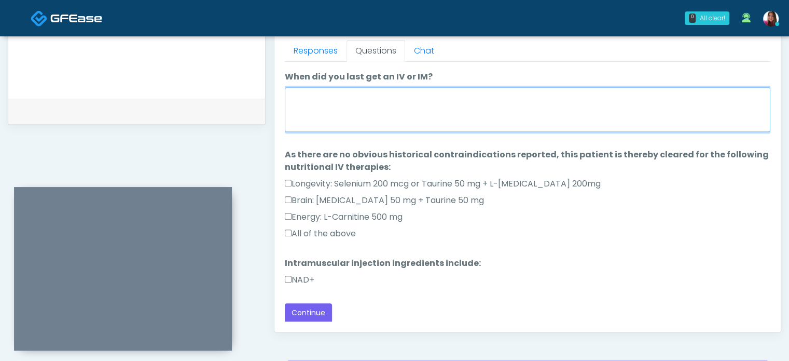
click at [354, 116] on textarea "When did you last get an IV or IM?" at bounding box center [528, 109] width 486 height 45
type textarea "**********"
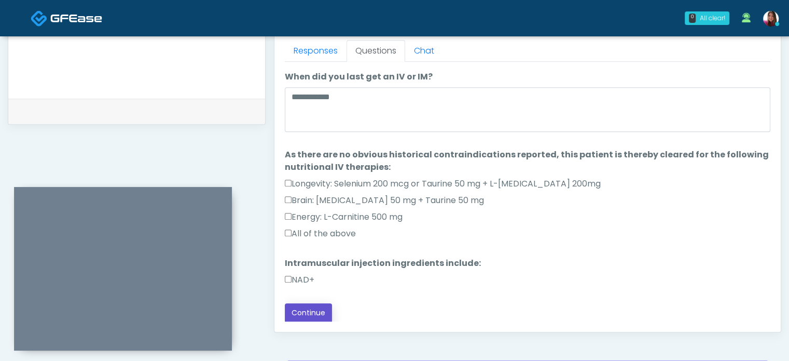
click at [295, 311] on button "Continue" at bounding box center [308, 312] width 47 height 19
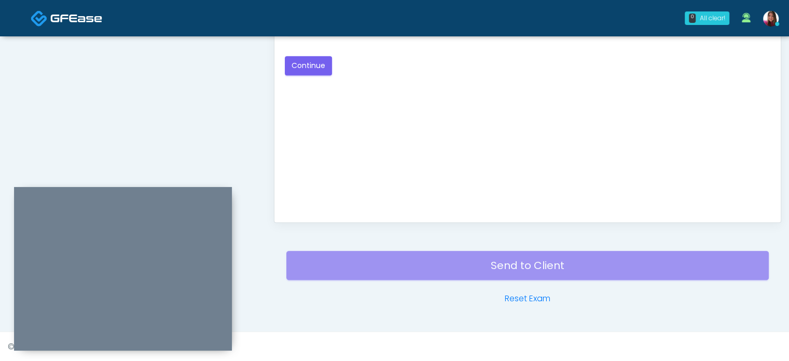
scroll to position [455, 0]
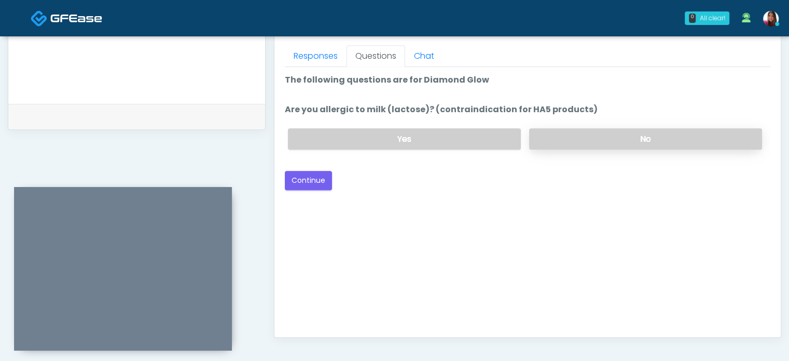
click at [575, 136] on label "No" at bounding box center [645, 138] width 233 height 21
click at [316, 177] on button "Continue" at bounding box center [308, 180] width 47 height 19
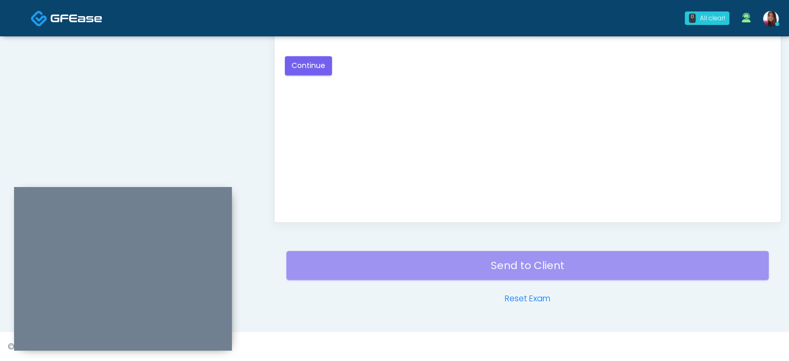
scroll to position [454, 0]
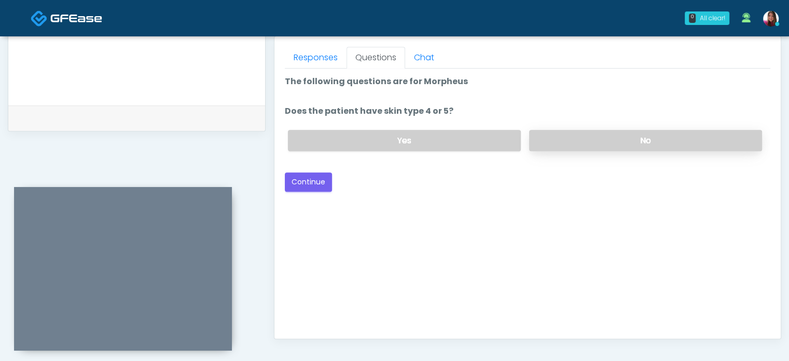
click at [565, 139] on label "No" at bounding box center [645, 140] width 233 height 21
click at [290, 181] on button "Continue" at bounding box center [308, 181] width 47 height 19
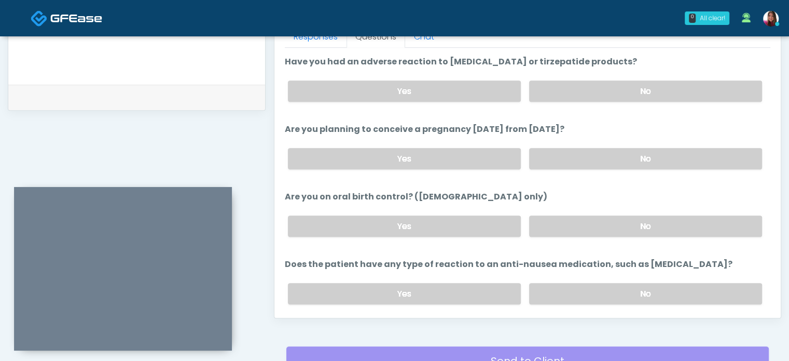
scroll to position [554, 0]
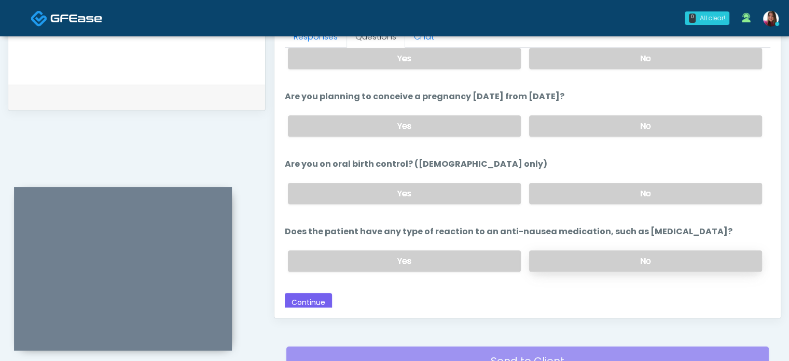
click at [690, 257] on label "No" at bounding box center [645, 260] width 233 height 21
click at [665, 195] on label "No" at bounding box center [645, 193] width 233 height 21
click at [646, 129] on label "No" at bounding box center [645, 125] width 233 height 21
click at [638, 64] on label "No" at bounding box center [645, 58] width 233 height 21
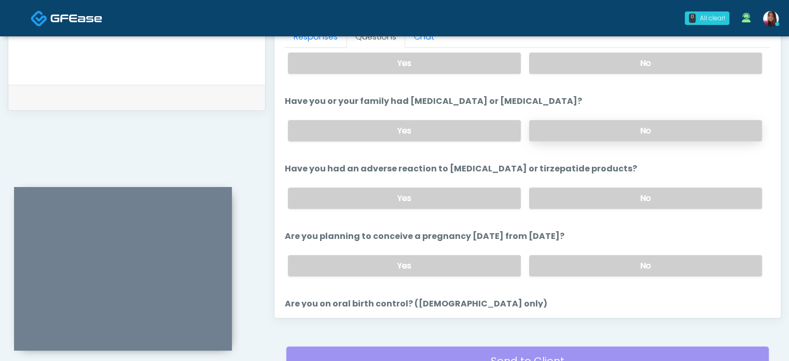
click at [605, 124] on label "No" at bounding box center [645, 130] width 233 height 21
click at [619, 62] on label "No" at bounding box center [645, 62] width 233 height 21
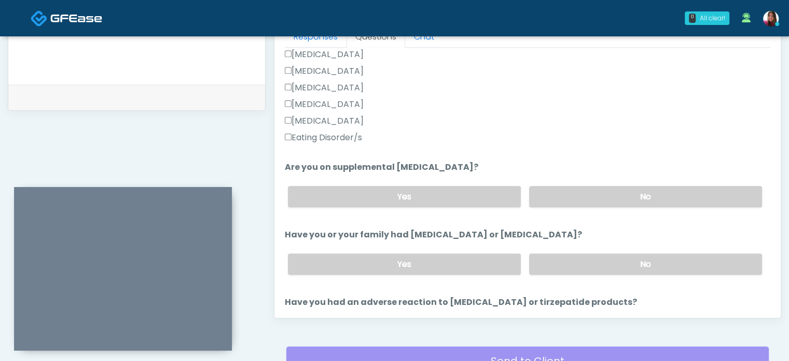
scroll to position [0, 0]
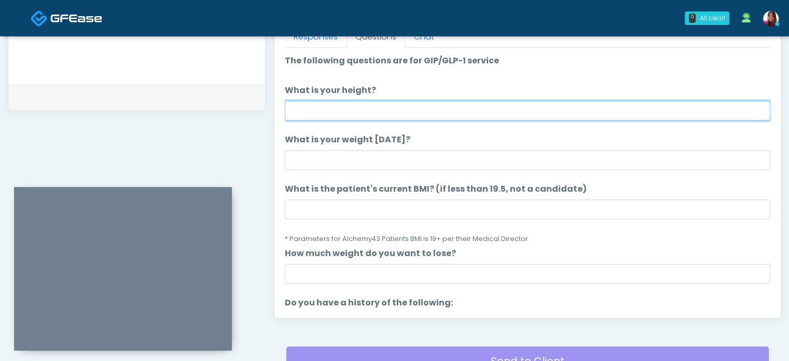
click at [398, 111] on input "What is your height?" at bounding box center [528, 111] width 486 height 20
type input "****"
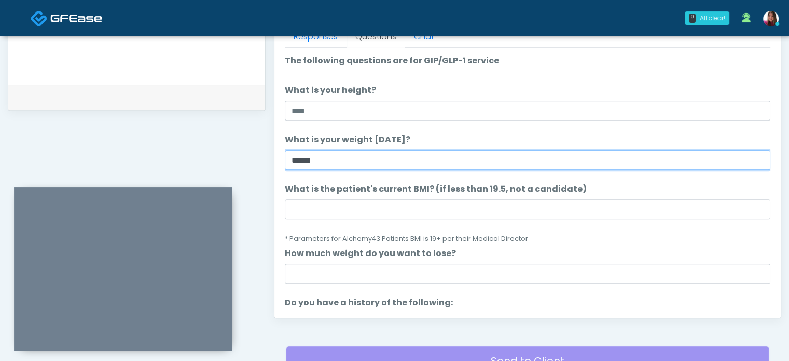
type input "******"
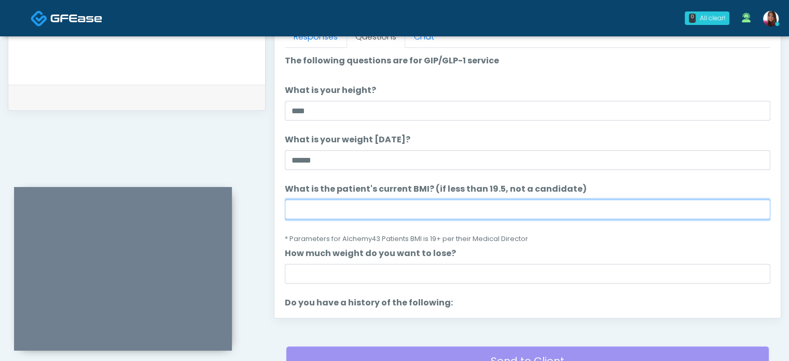
click at [303, 209] on input "What is the patient's current BMI? (if less than 19.5, not a candidate)" at bounding box center [528, 209] width 486 height 20
type input "****"
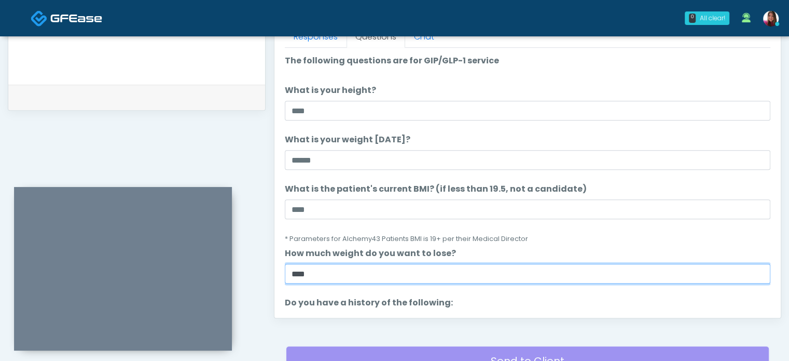
type input "****"
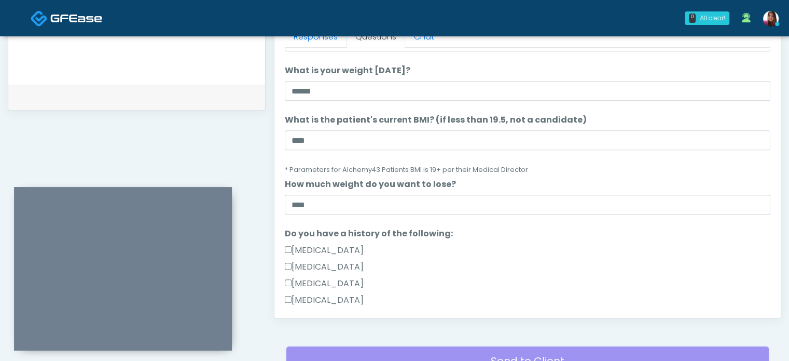
scroll to position [554, 0]
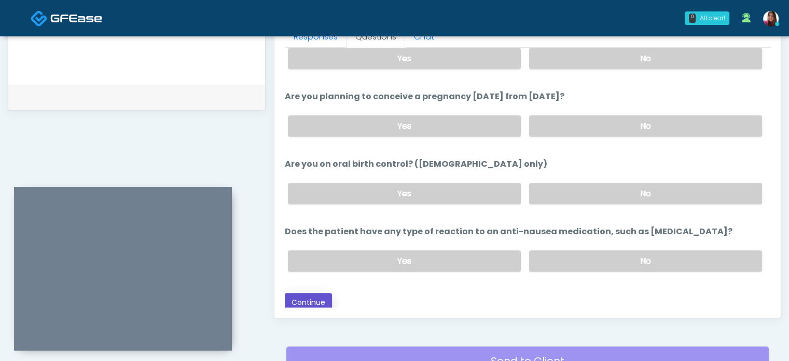
click at [302, 293] on button "Continue" at bounding box center [308, 302] width 47 height 19
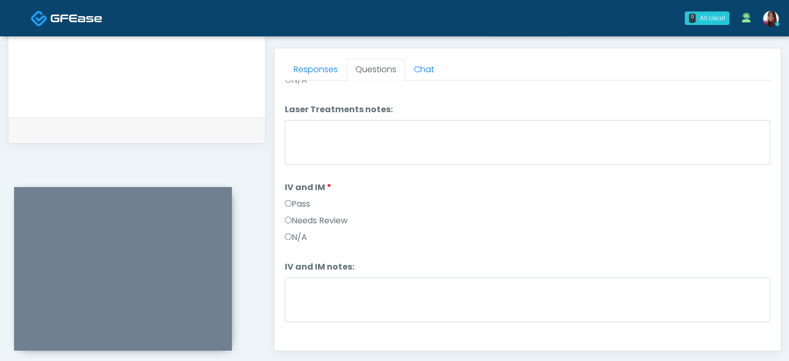
scroll to position [0, 0]
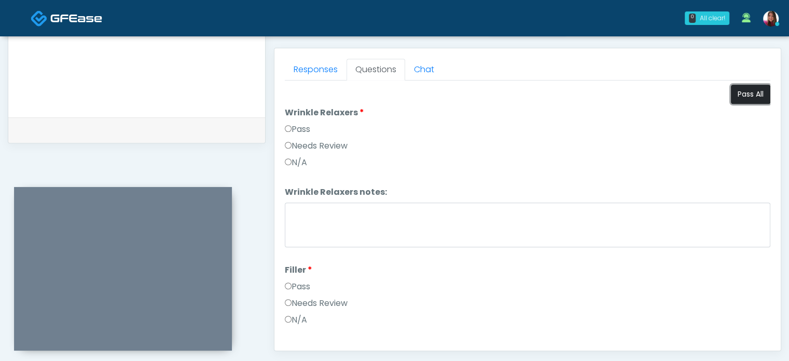
click at [756, 89] on button "Pass All" at bounding box center [750, 94] width 39 height 19
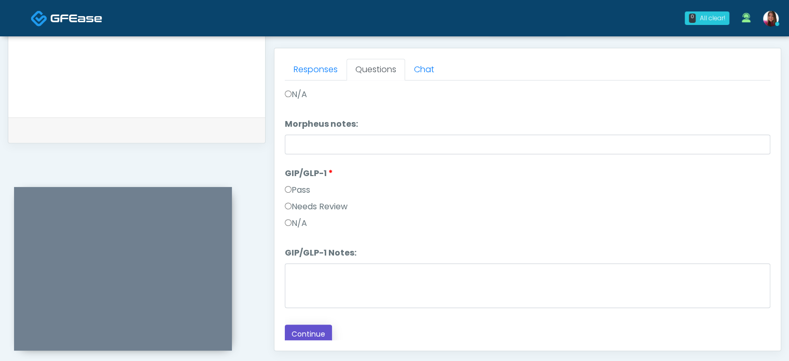
click at [304, 327] on button "Continue" at bounding box center [308, 333] width 47 height 19
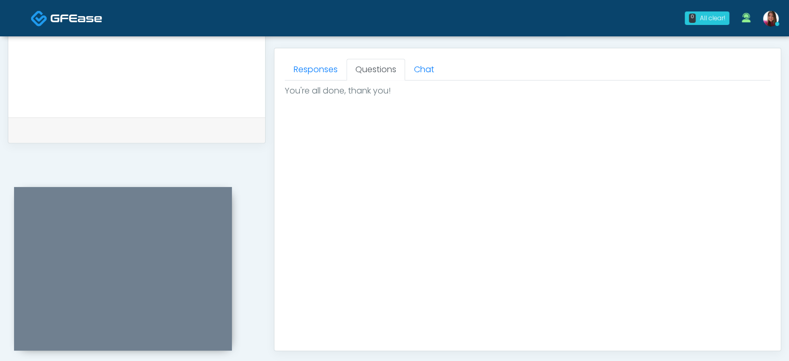
scroll to position [588, 0]
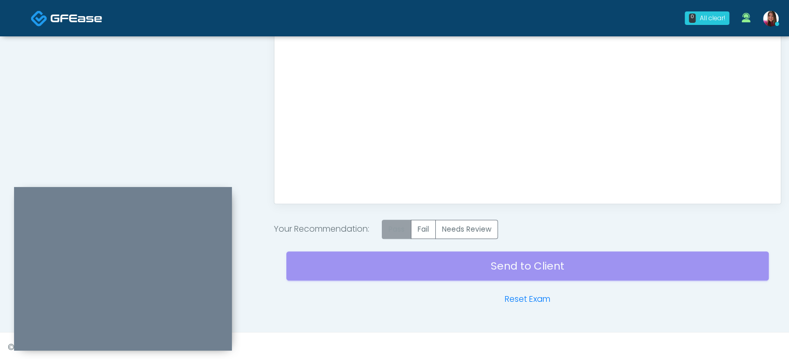
click at [403, 231] on label "Pass" at bounding box center [397, 229] width 30 height 19
click at [608, 266] on div "Send to Client Reset Exam" at bounding box center [527, 272] width 483 height 66
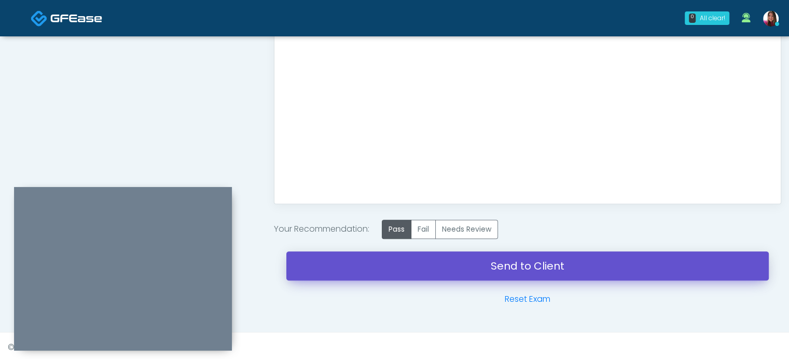
drag, startPoint x: 608, startPoint y: 266, endPoint x: 449, endPoint y: 42, distance: 274.7
click at [608, 266] on link "Send to Client" at bounding box center [527, 265] width 483 height 29
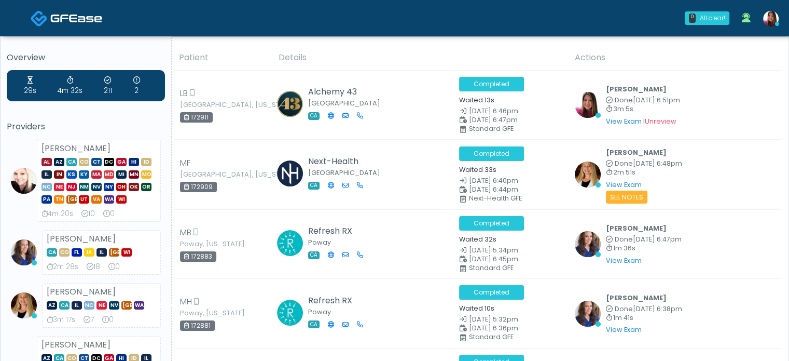
drag, startPoint x: 793, startPoint y: 14, endPoint x: 795, endPoint y: -4, distance: 17.7
click at [764, 25] on link at bounding box center [771, 18] width 28 height 34
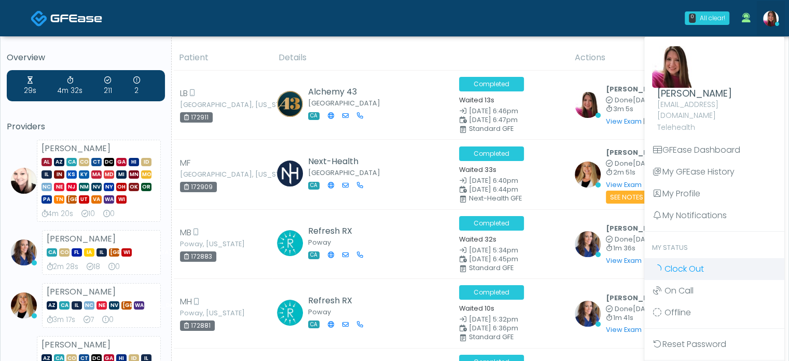
click at [668, 263] on span "Clock Out" at bounding box center [684, 269] width 39 height 12
